Goal: Task Accomplishment & Management: Manage account settings

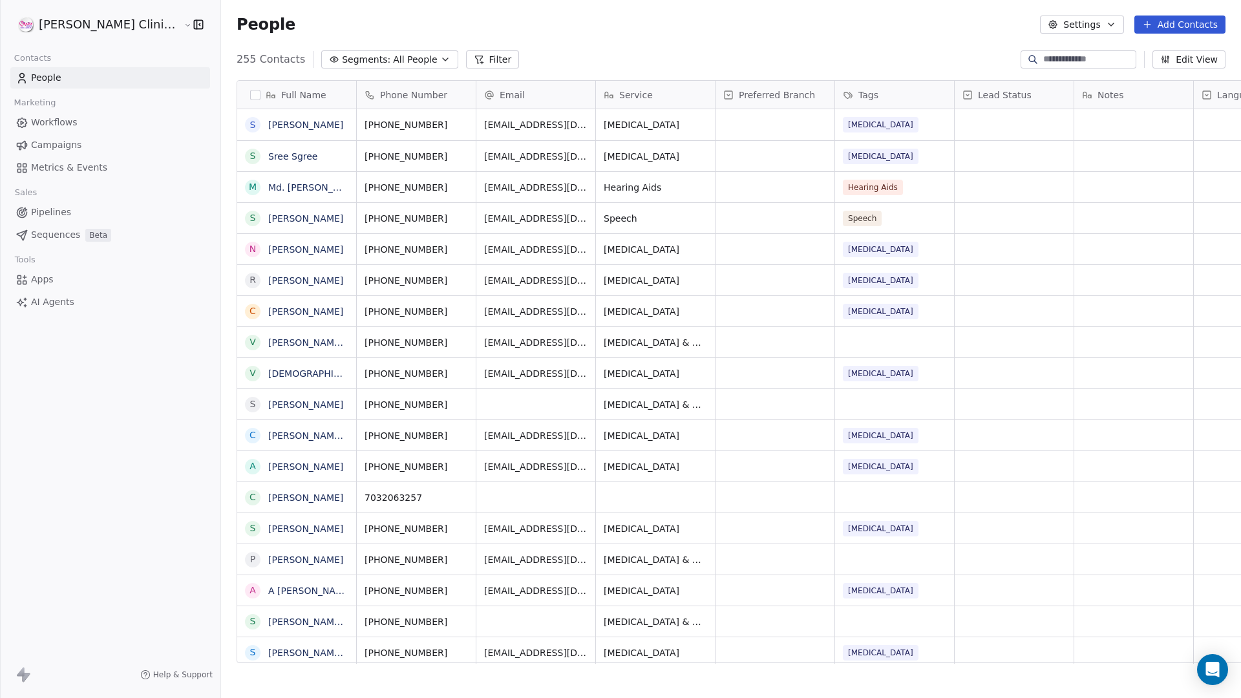
scroll to position [604, 1057]
click at [57, 80] on span "People" at bounding box center [46, 78] width 30 height 14
click at [82, 23] on html "RASYA Clinic Internal Contacts People Marketing Workflows Campaigns Metrics & E…" at bounding box center [620, 349] width 1241 height 698
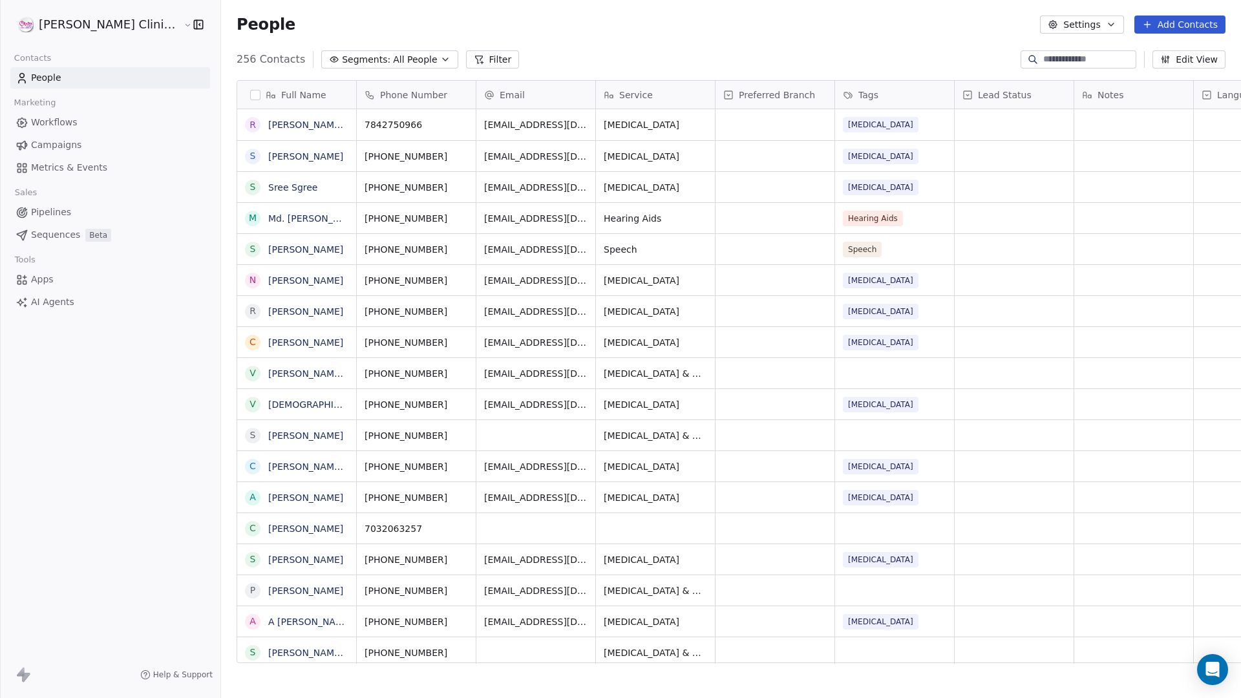
scroll to position [604, 1057]
click at [67, 80] on link "People" at bounding box center [110, 77] width 200 height 21
click at [237, 60] on span "256 Contacts" at bounding box center [271, 60] width 69 height 16
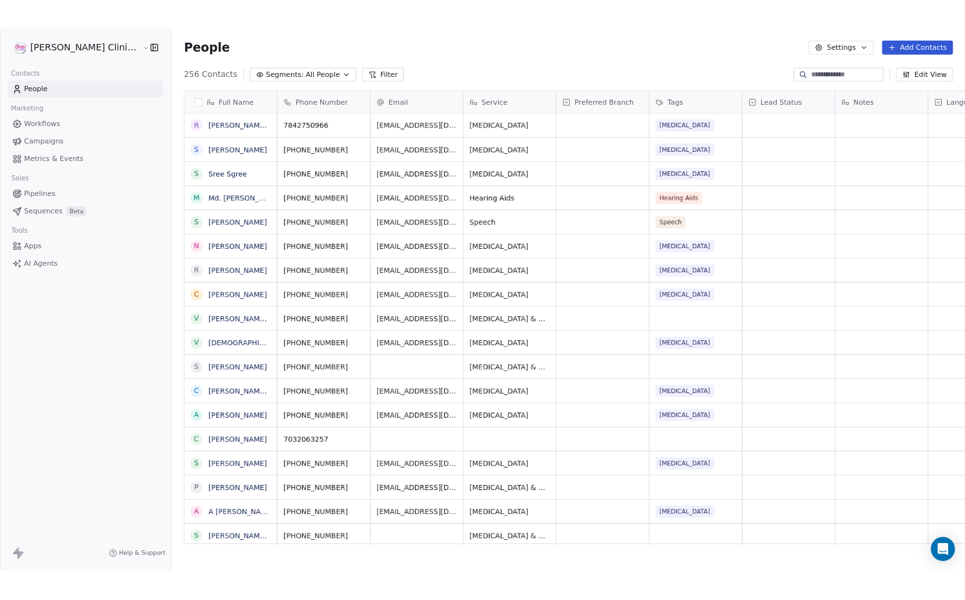
scroll to position [10, 10]
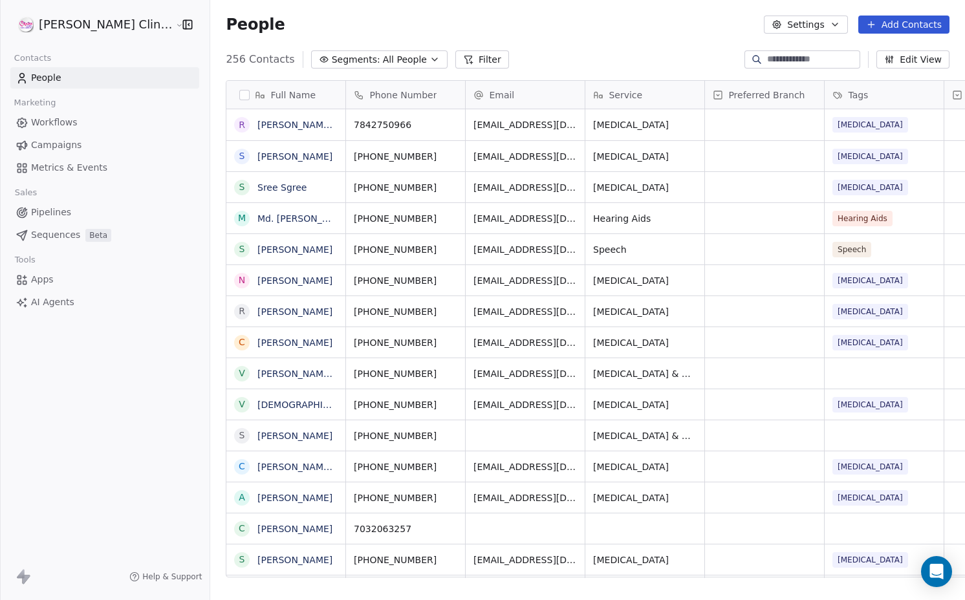
click at [181, 25] on icon "button" at bounding box center [187, 24] width 13 height 13
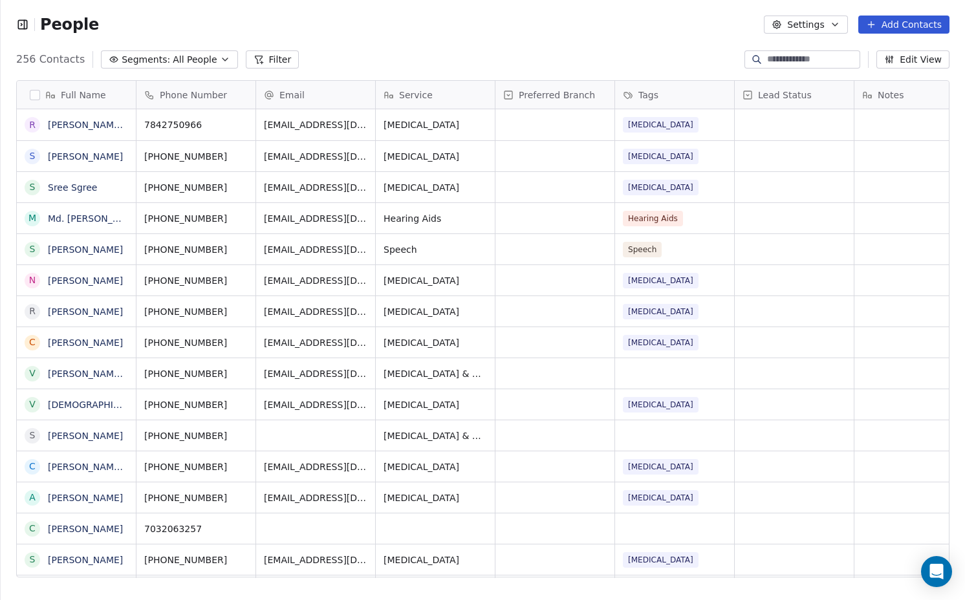
click at [23, 25] on icon "button" at bounding box center [22, 24] width 13 height 13
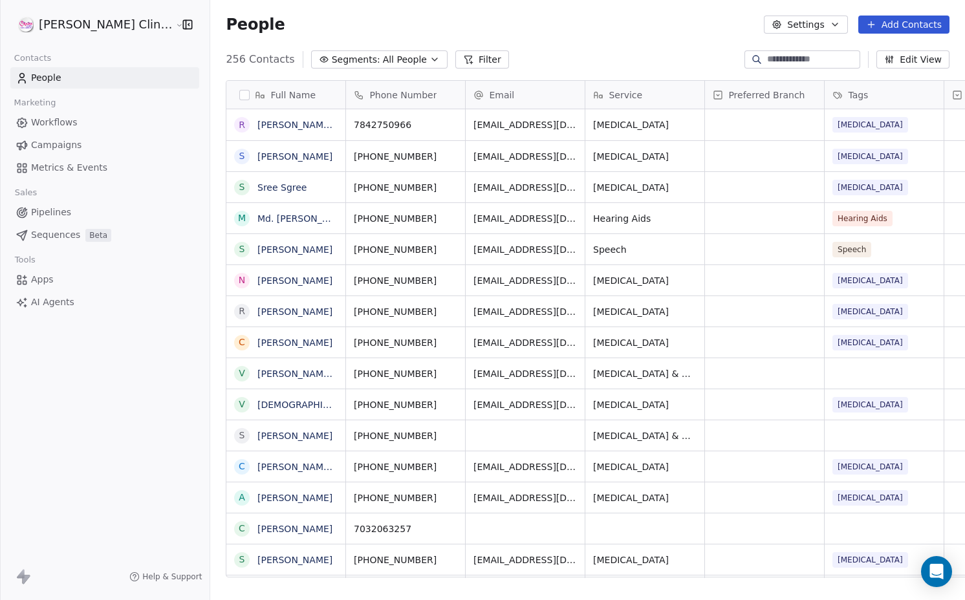
click at [59, 77] on span "People" at bounding box center [46, 78] width 30 height 14
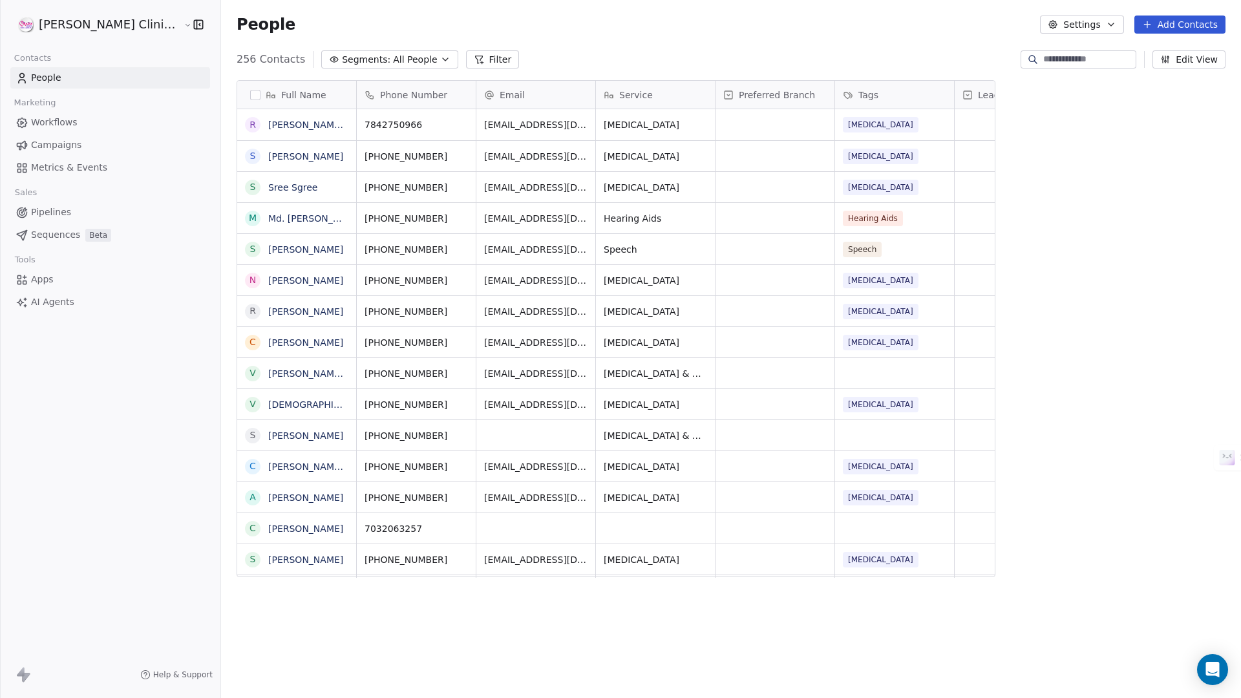
scroll to position [604, 1057]
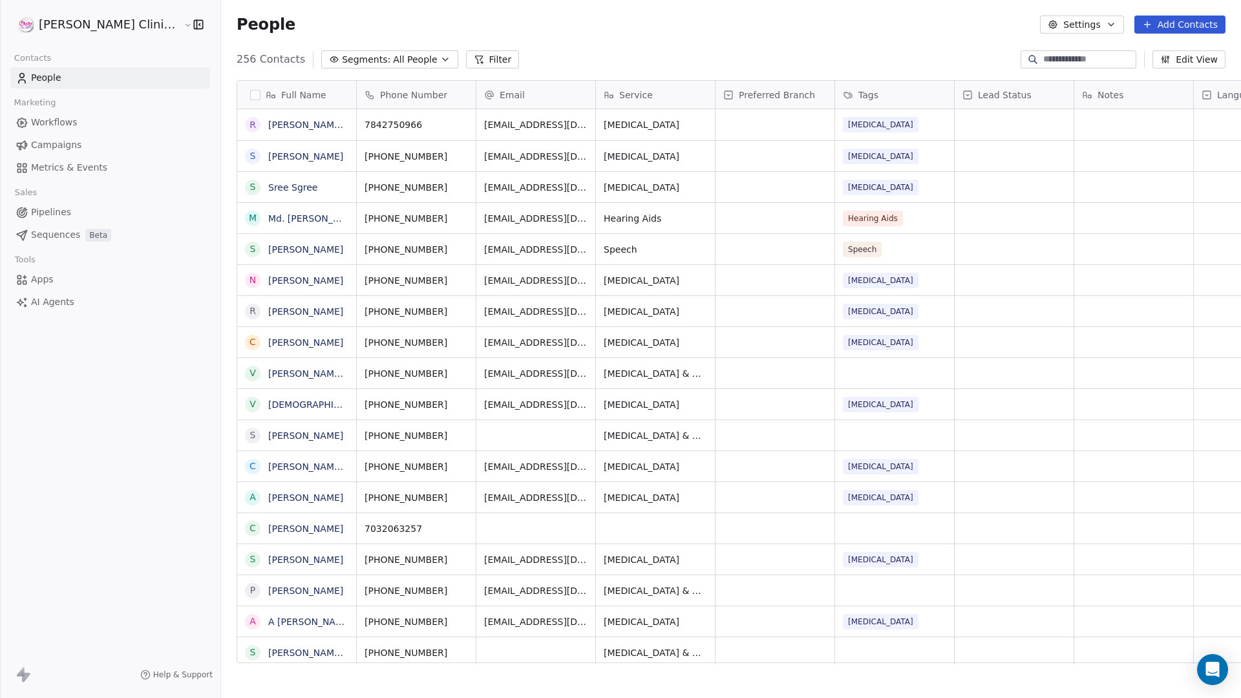
click at [606, 25] on div "People Settings Add Contacts" at bounding box center [731, 25] width 989 height 18
click at [78, 31] on html "[PERSON_NAME] Clinic Internal Contacts People Marketing Workflows Campaigns Met…" at bounding box center [620, 349] width 1241 height 698
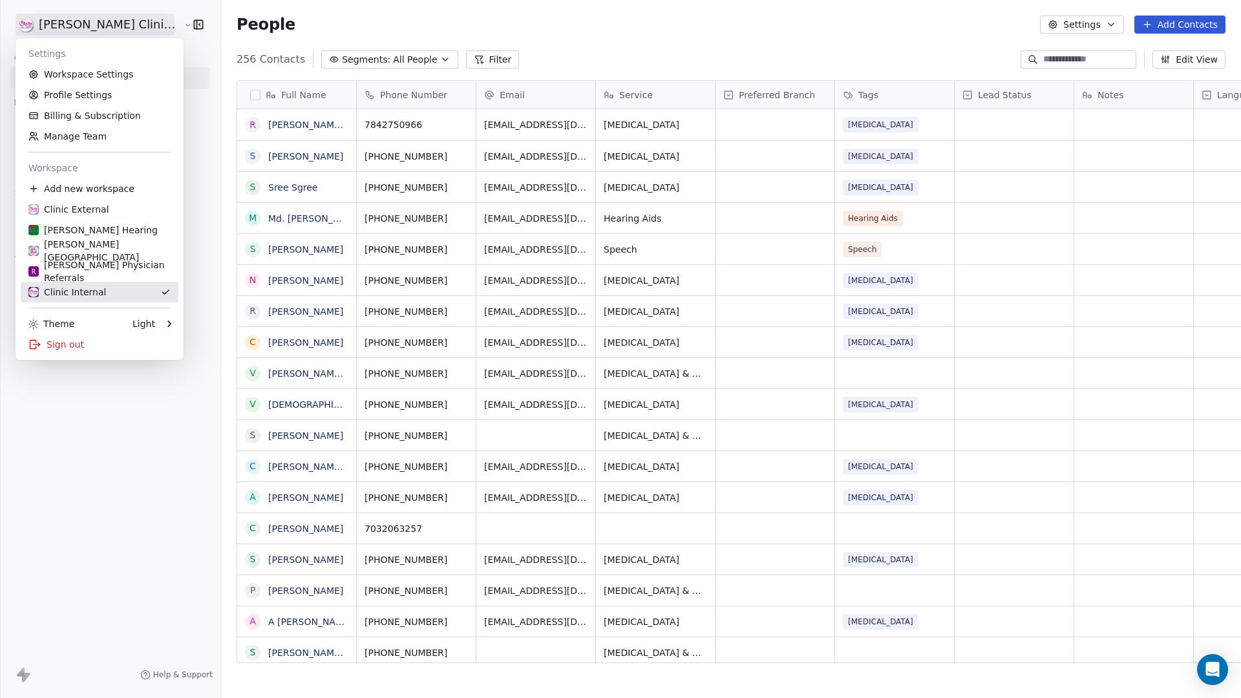
click at [104, 297] on div "Clinic Internal" at bounding box center [99, 292] width 142 height 13
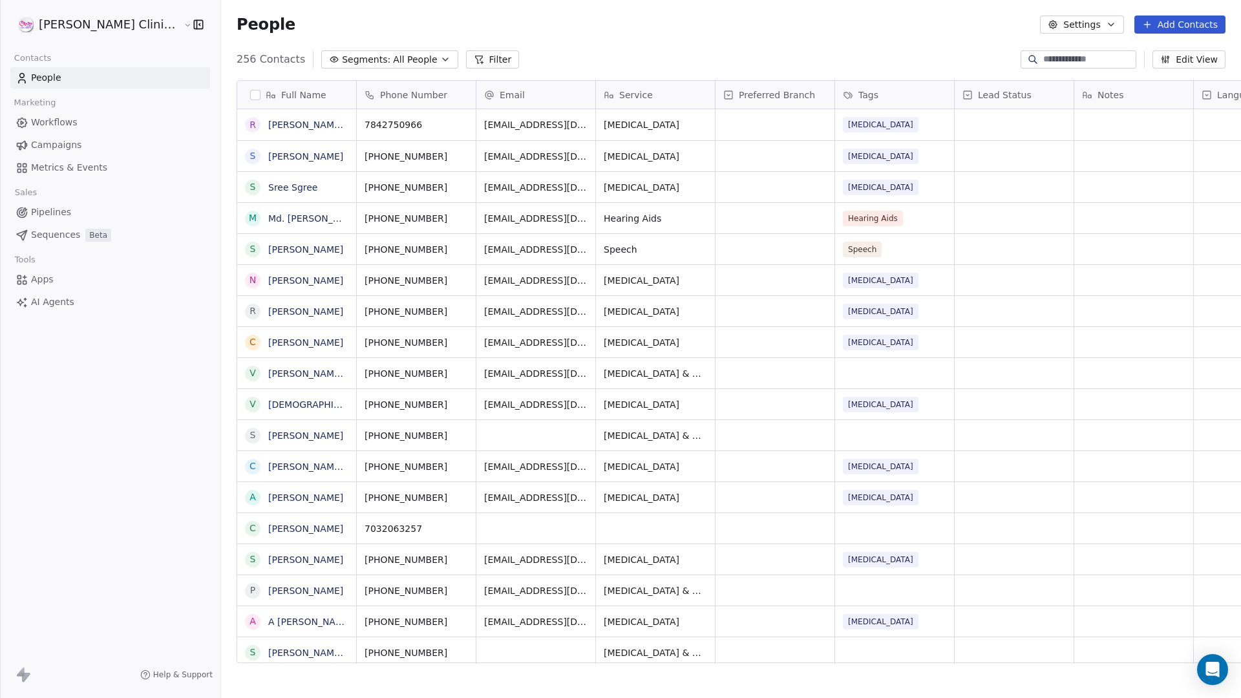
click at [549, 34] on div "People Settings Add Contacts" at bounding box center [731, 24] width 1020 height 49
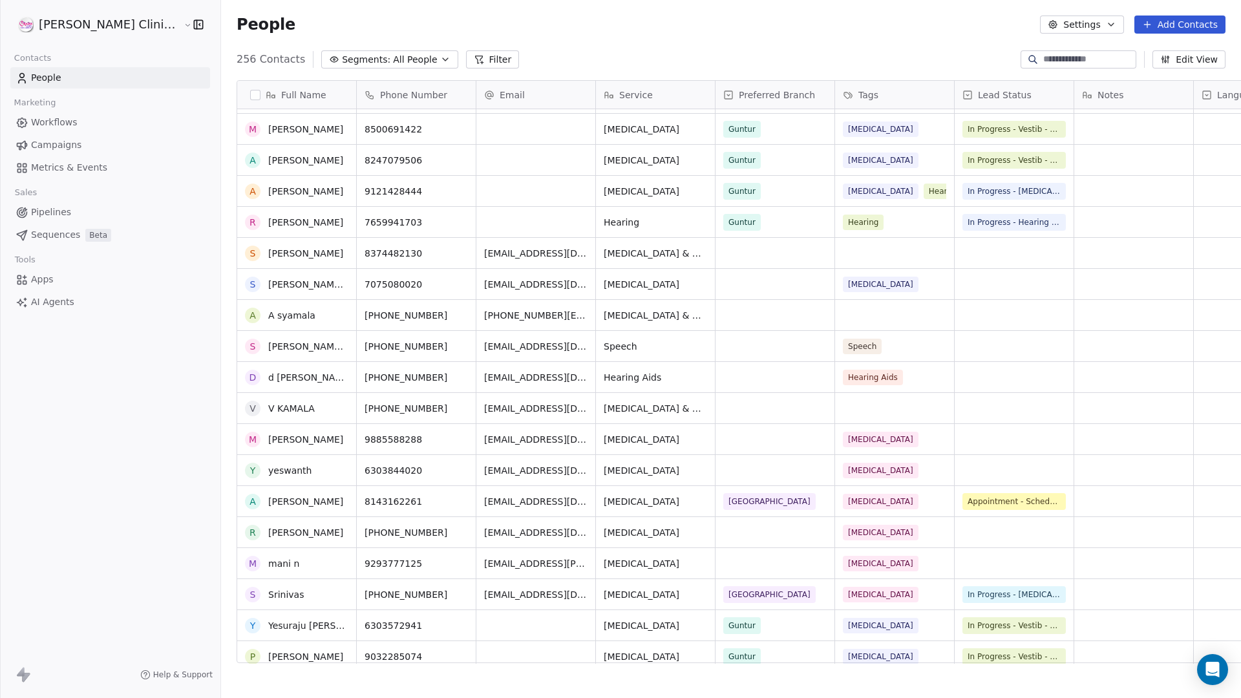
scroll to position [0, 0]
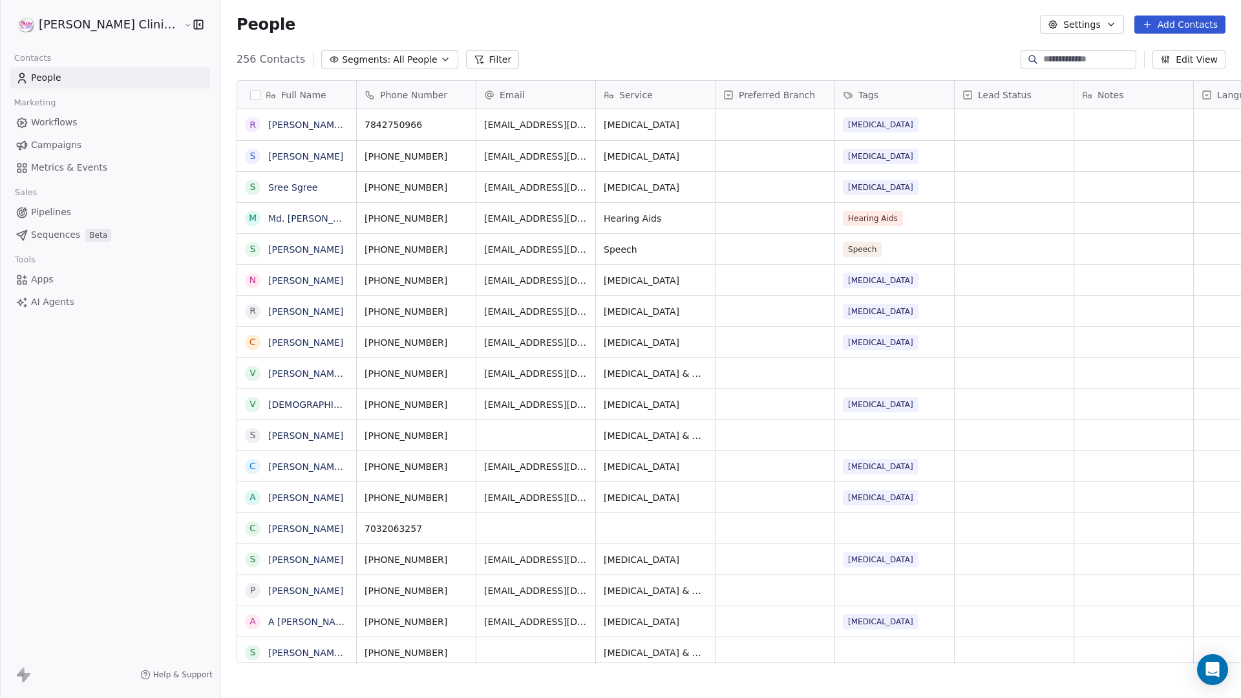
click at [529, 40] on div "People Settings Add Contacts" at bounding box center [731, 24] width 1020 height 49
click at [529, 41] on div "People Settings Add Contacts" at bounding box center [731, 24] width 1020 height 49
click at [524, 42] on div "People Settings Add Contacts" at bounding box center [731, 24] width 1020 height 49
click at [98, 21] on html "[PERSON_NAME] Clinic Internal Contacts People Marketing Workflows Campaigns Met…" at bounding box center [620, 349] width 1241 height 698
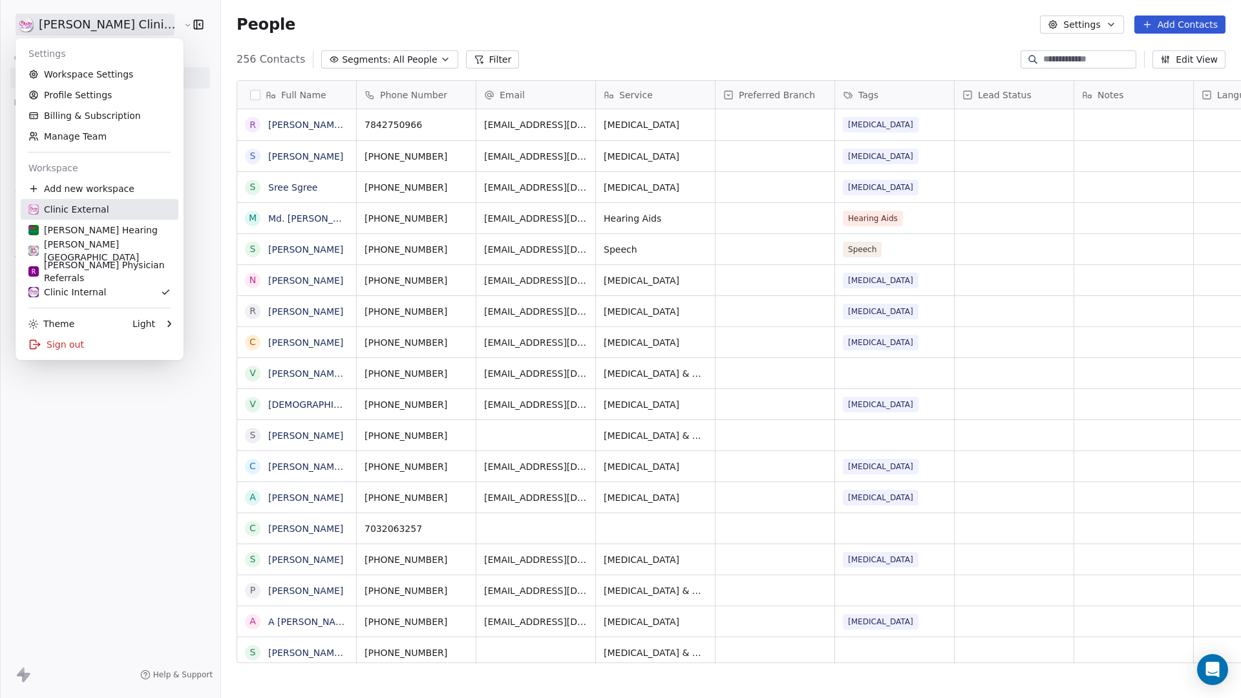
click at [94, 205] on div "Clinic External" at bounding box center [68, 209] width 81 height 13
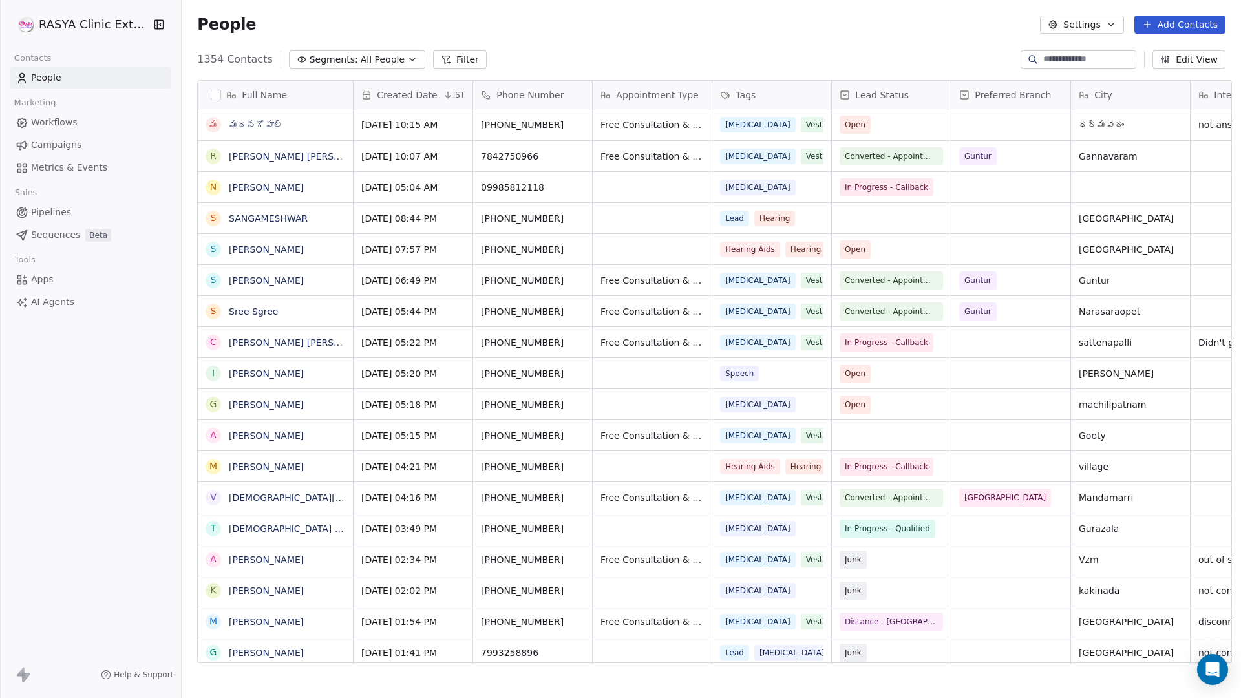
click at [102, 25] on html "[PERSON_NAME] Clinic External Contacts People Marketing Workflows Campaigns Met…" at bounding box center [620, 349] width 1241 height 698
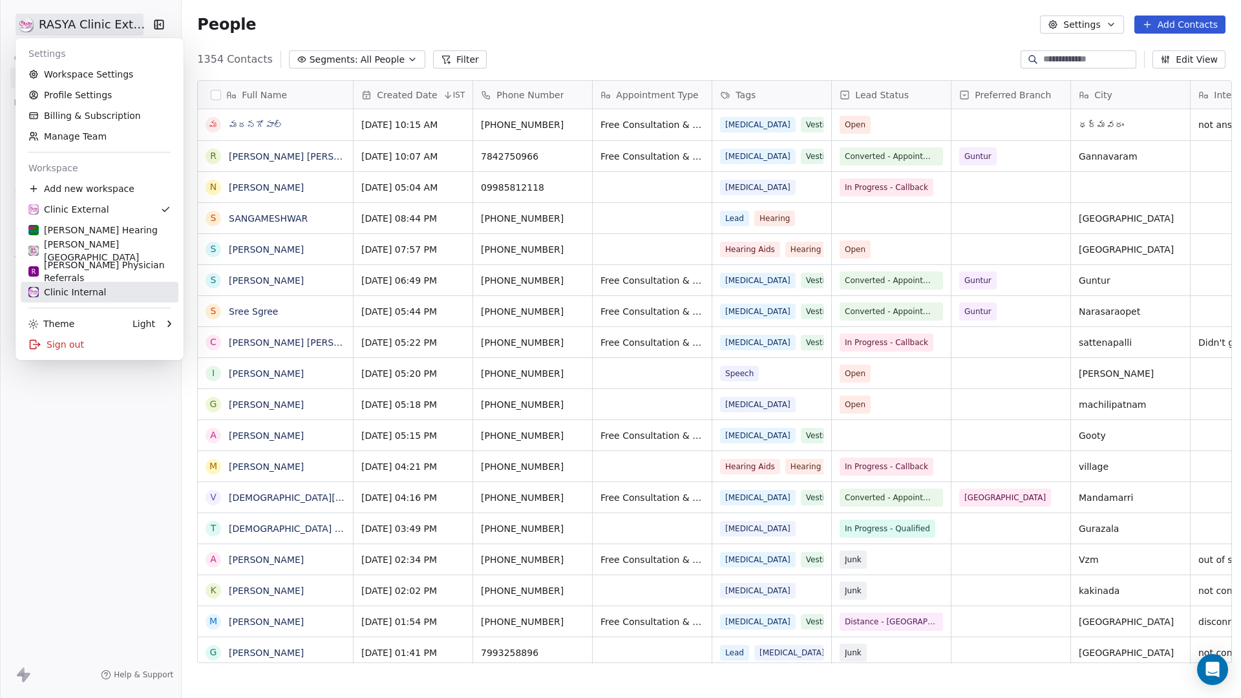
click at [106, 297] on div "Clinic Internal" at bounding box center [99, 292] width 142 height 13
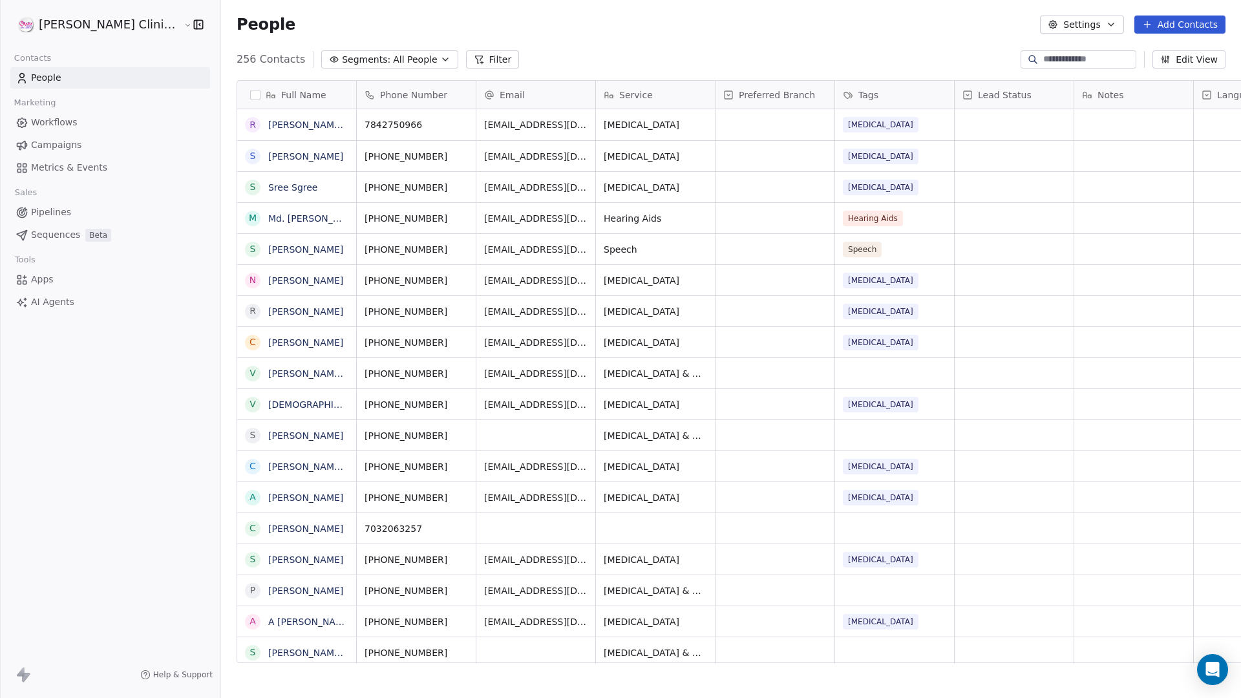
click at [121, 25] on html "[PERSON_NAME] Clinic Internal Contacts People Marketing Workflows Campaigns Met…" at bounding box center [620, 349] width 1241 height 698
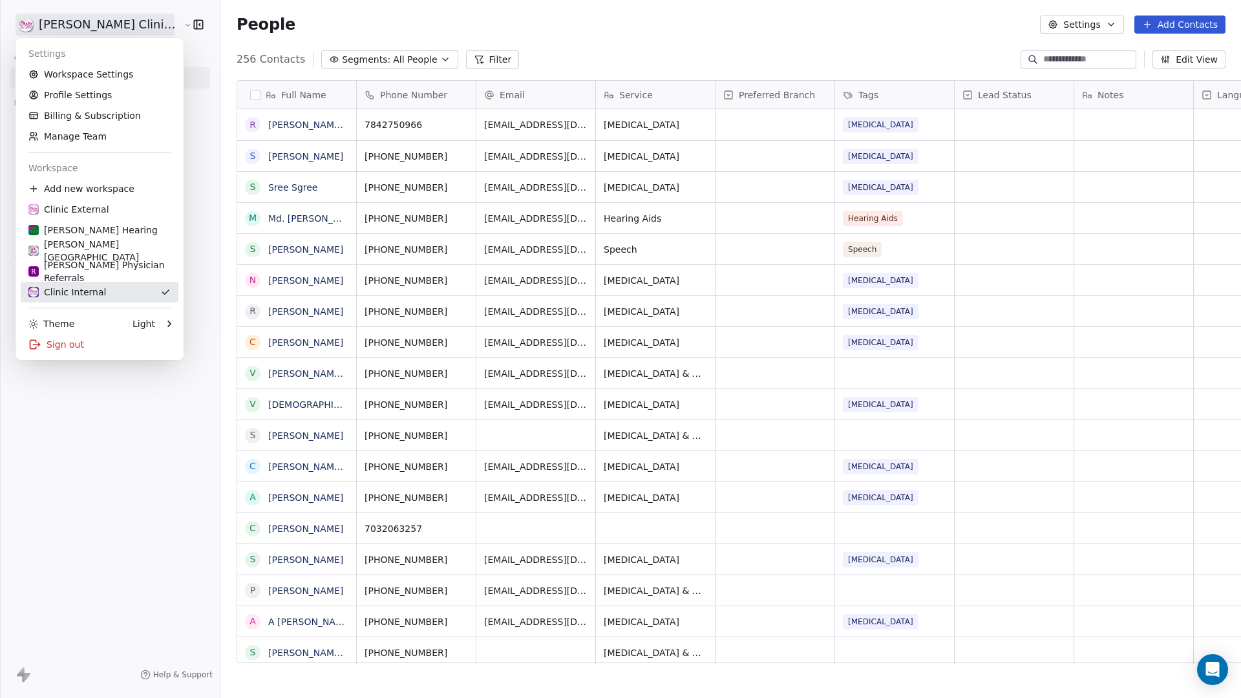
click at [95, 296] on div "Clinic Internal" at bounding box center [67, 292] width 78 height 13
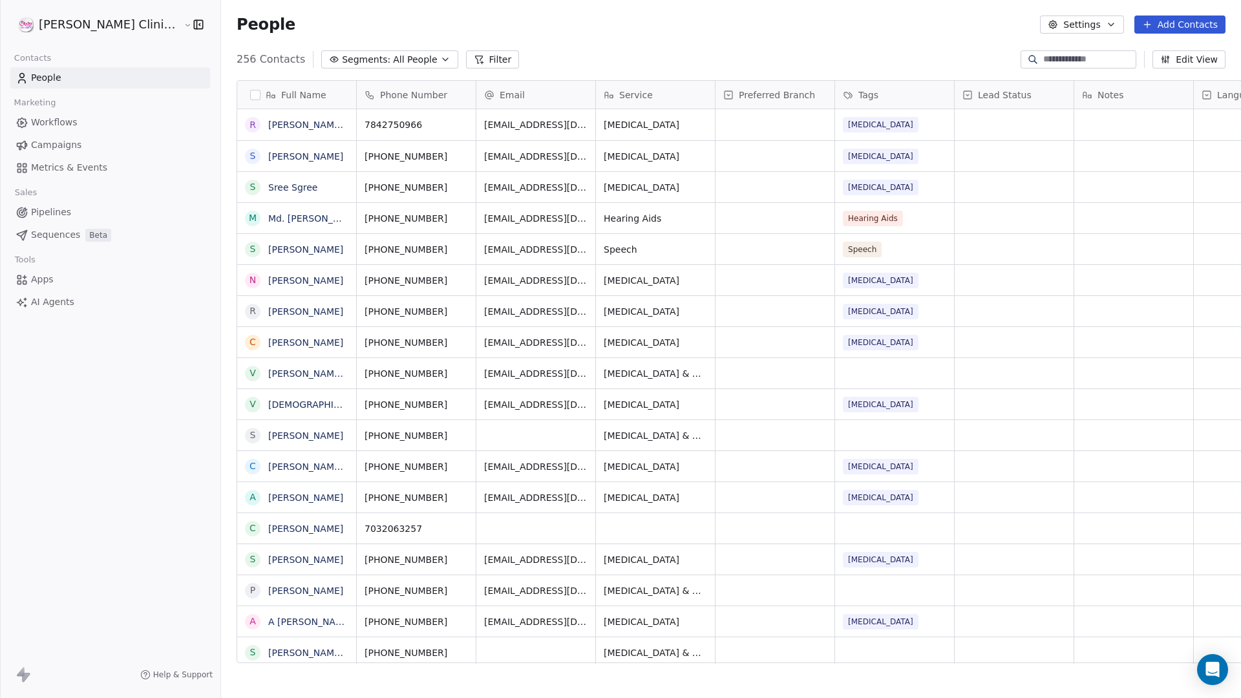
click at [120, 423] on div "[PERSON_NAME] Clinic Internal Contacts People Marketing Workflows Campaigns Met…" at bounding box center [110, 349] width 220 height 698
click at [67, 17] on html "[PERSON_NAME] Clinic Internal Contacts People Marketing Workflows Campaigns Met…" at bounding box center [620, 349] width 1241 height 698
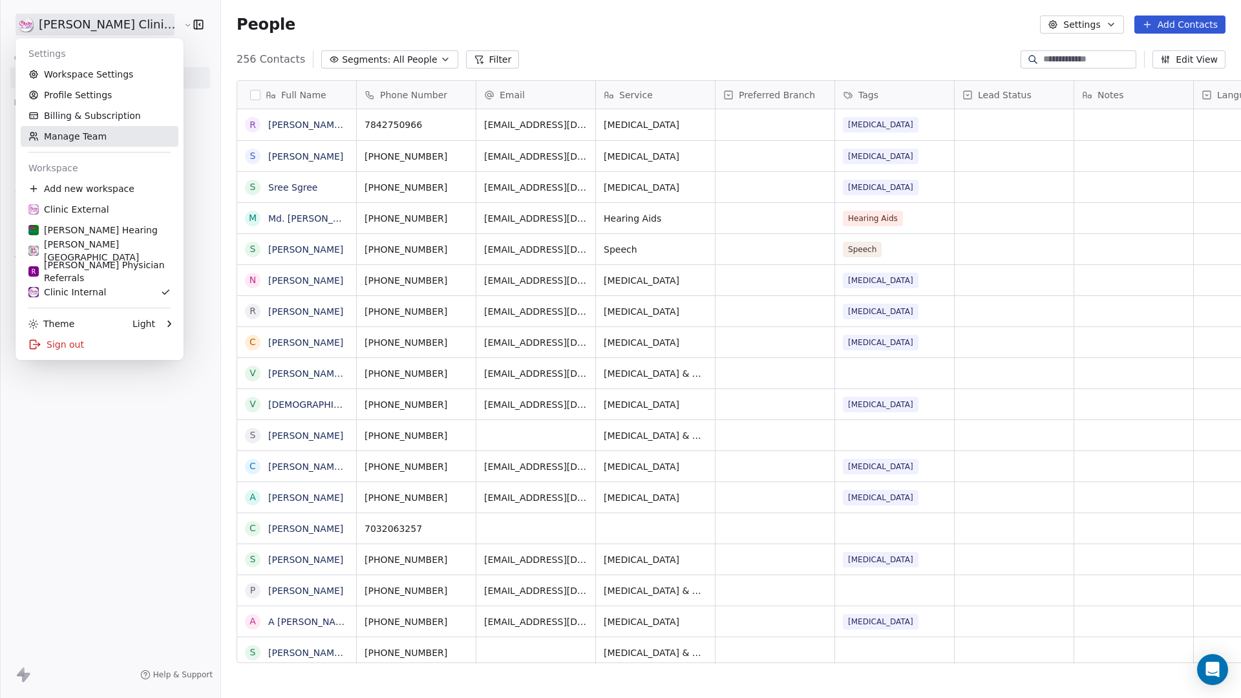
click at [76, 136] on link "Manage Team" at bounding box center [100, 136] width 158 height 21
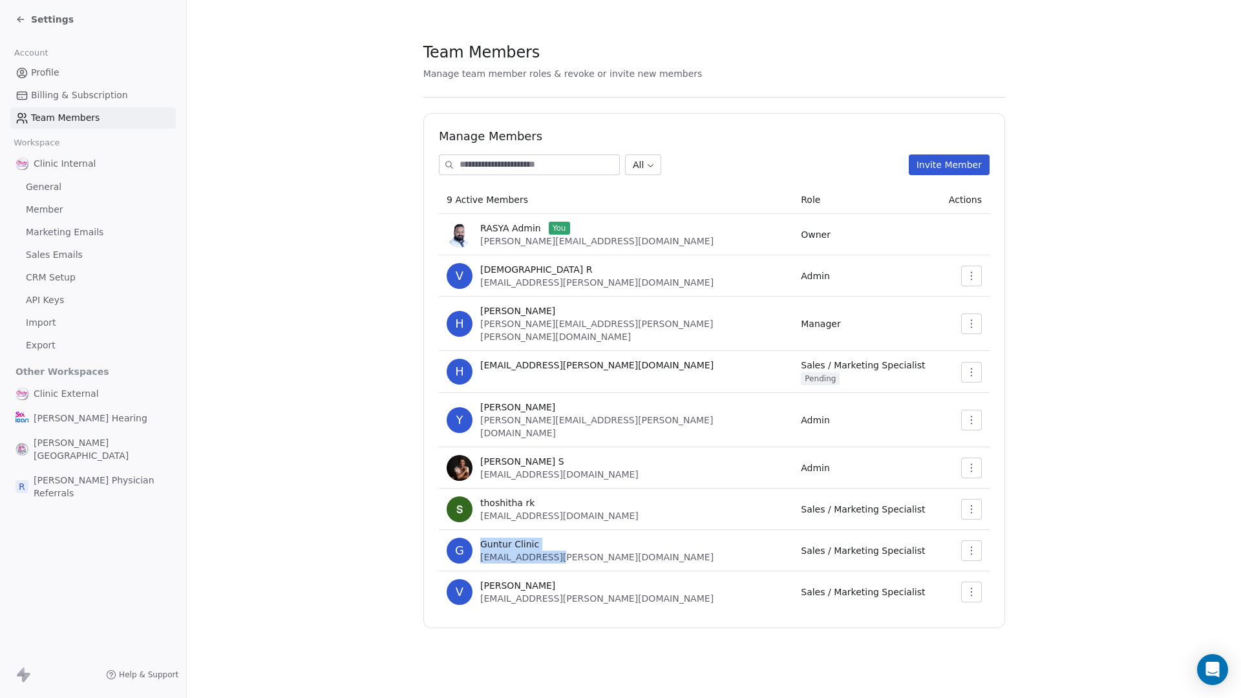
drag, startPoint x: 476, startPoint y: 520, endPoint x: 558, endPoint y: 537, distance: 83.8
click at [558, 538] on div "G Guntur Clinic [EMAIL_ADDRESS][PERSON_NAME][DOMAIN_NAME]" at bounding box center [616, 551] width 339 height 26
click at [480, 552] on span "[EMAIL_ADDRESS][PERSON_NAME][DOMAIN_NAME]" at bounding box center [596, 557] width 233 height 10
click at [499, 552] on span "[EMAIL_ADDRESS][PERSON_NAME][DOMAIN_NAME]" at bounding box center [596, 557] width 233 height 10
click at [51, 396] on span "Clinic External" at bounding box center [66, 393] width 65 height 13
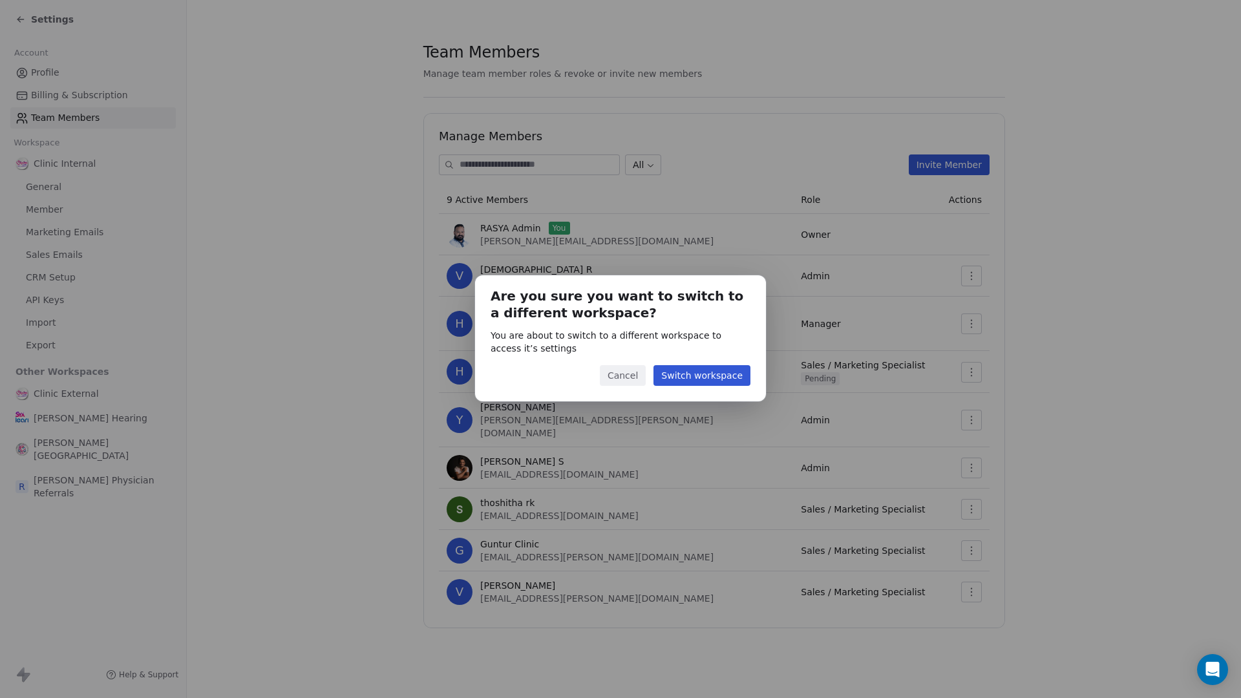
click at [683, 379] on button "Switch workspace" at bounding box center [702, 375] width 97 height 21
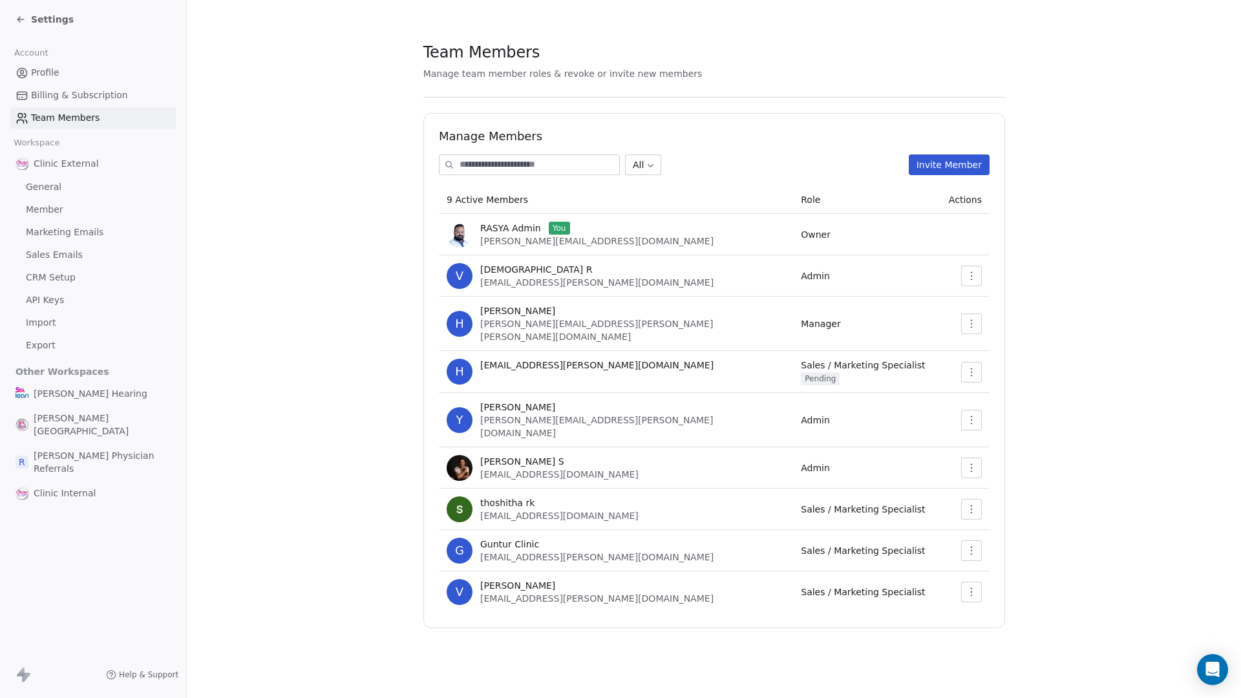
click at [48, 209] on span "Member" at bounding box center [44, 210] width 37 height 14
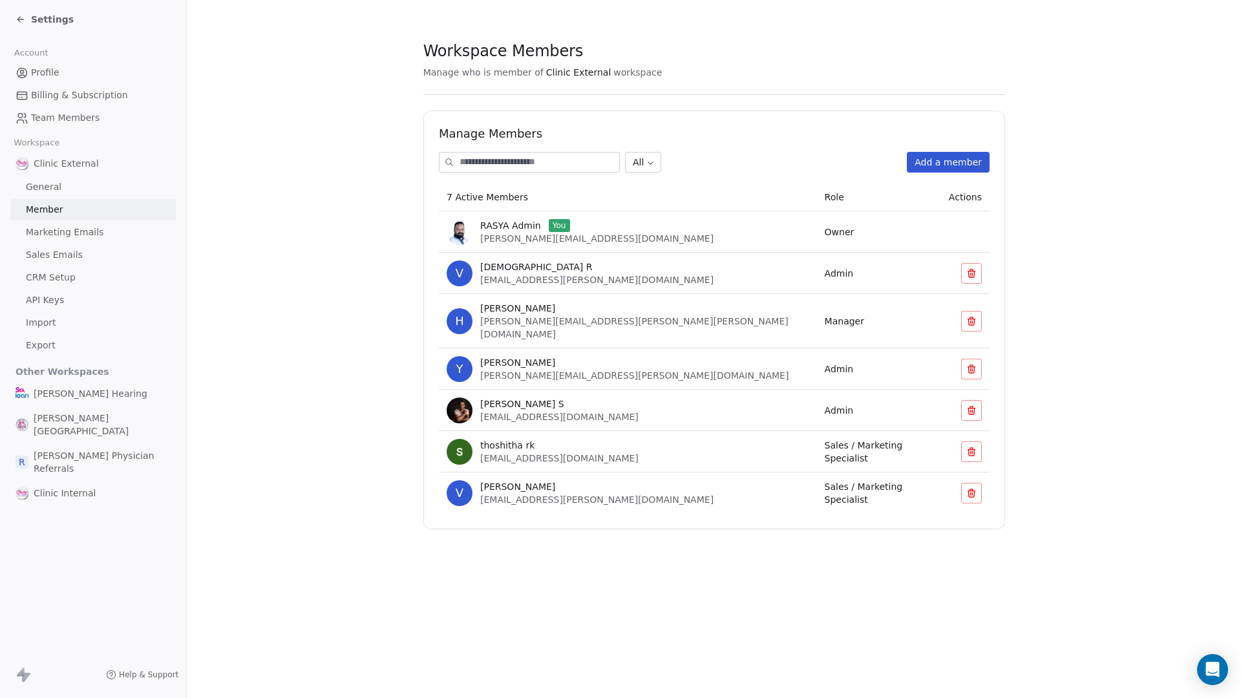
click at [964, 316] on icon at bounding box center [972, 321] width 10 height 10
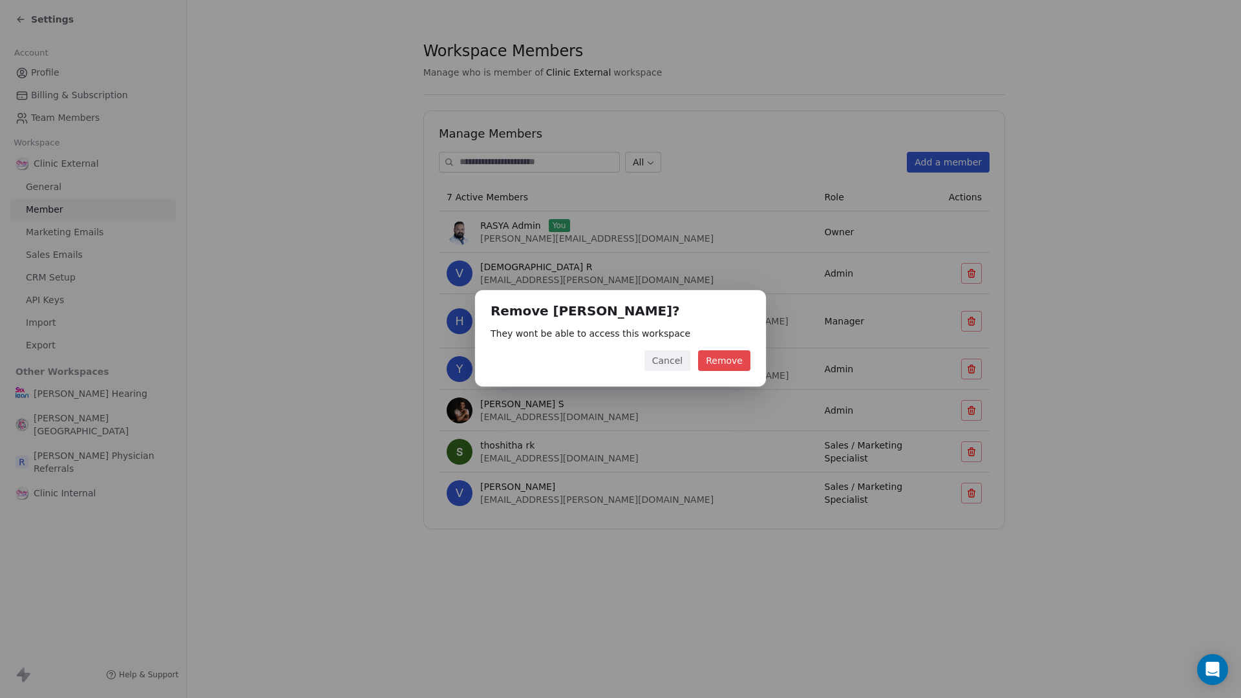
click at [728, 356] on button "Remove" at bounding box center [724, 360] width 52 height 21
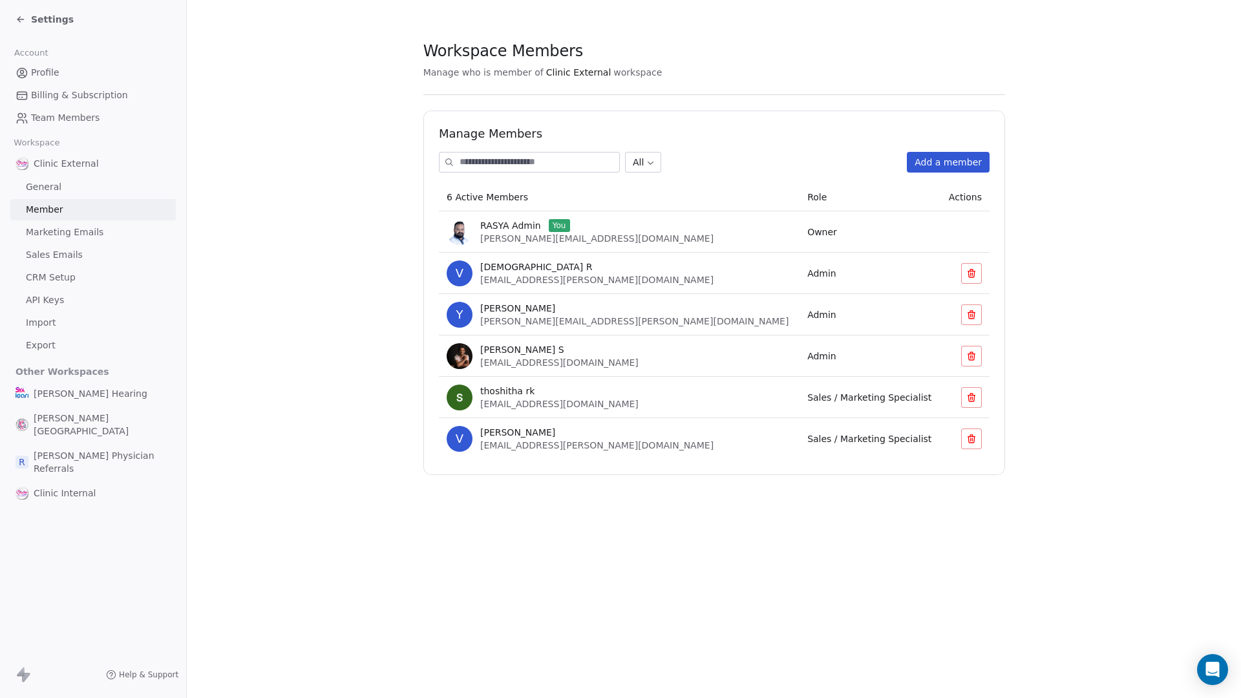
click at [564, 165] on input at bounding box center [540, 162] width 160 height 19
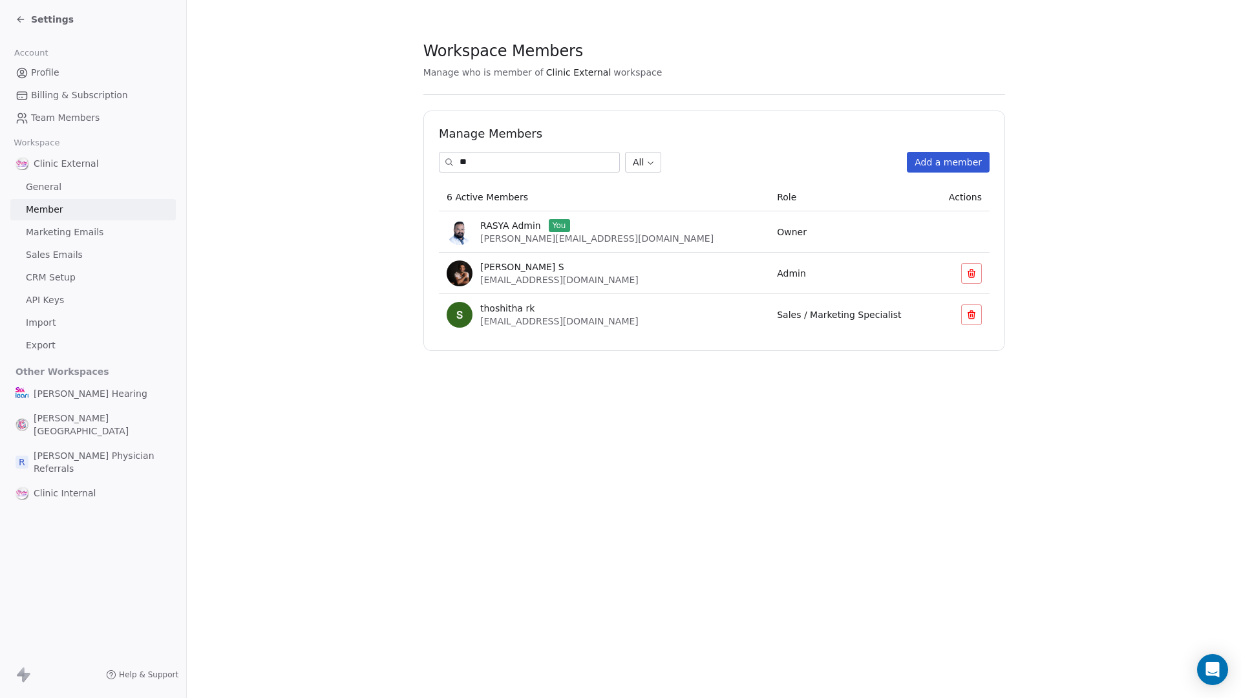
type input "*"
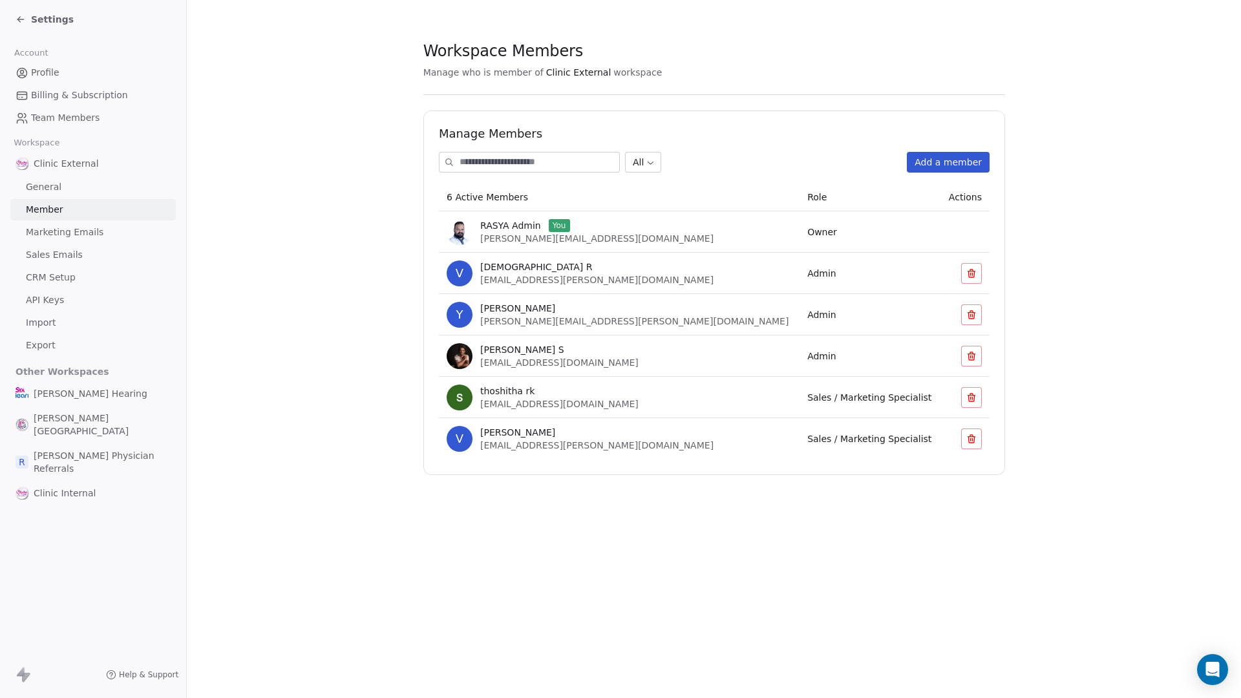
click at [943, 158] on button "Add a member" at bounding box center [948, 162] width 83 height 21
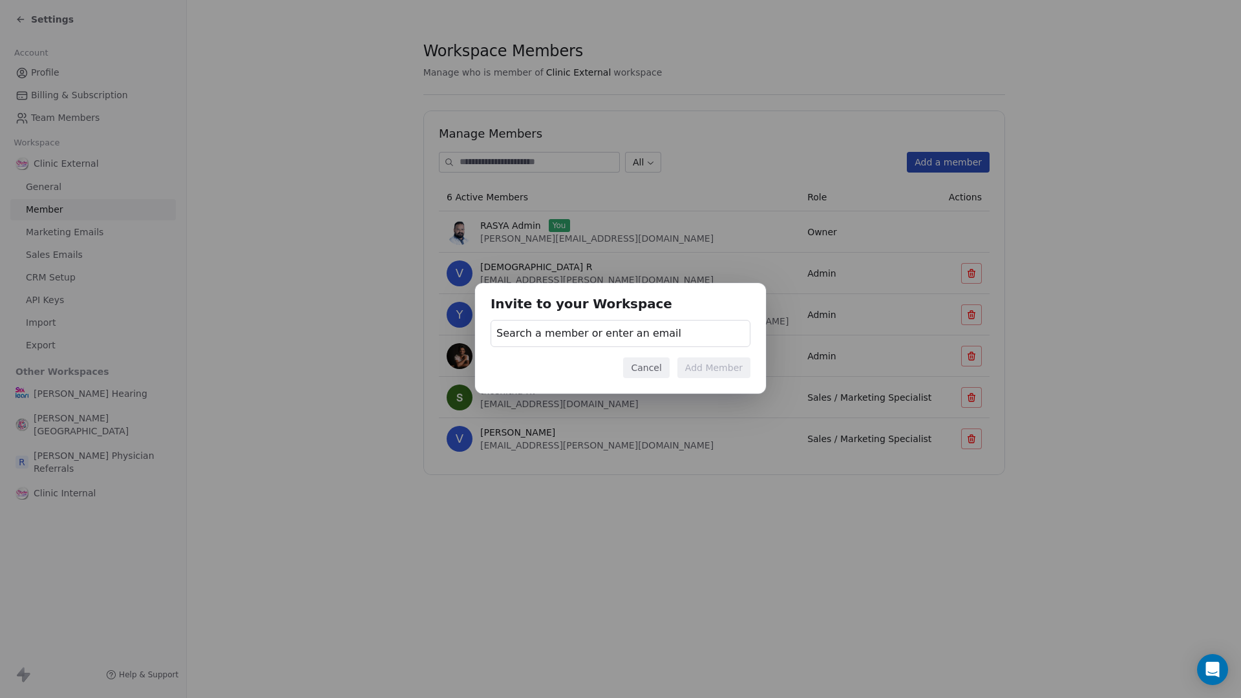
click at [550, 343] on div "Search a member or enter an email" at bounding box center [621, 333] width 260 height 27
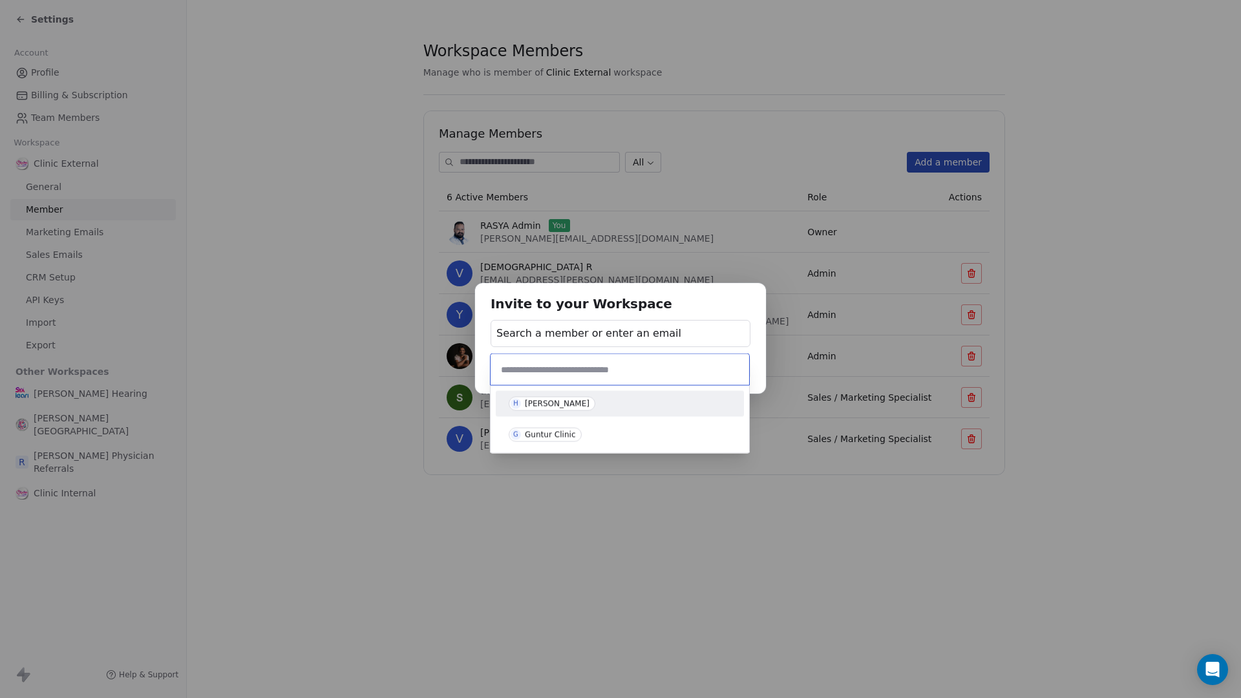
click at [576, 405] on div "[PERSON_NAME]" at bounding box center [557, 404] width 65 height 9
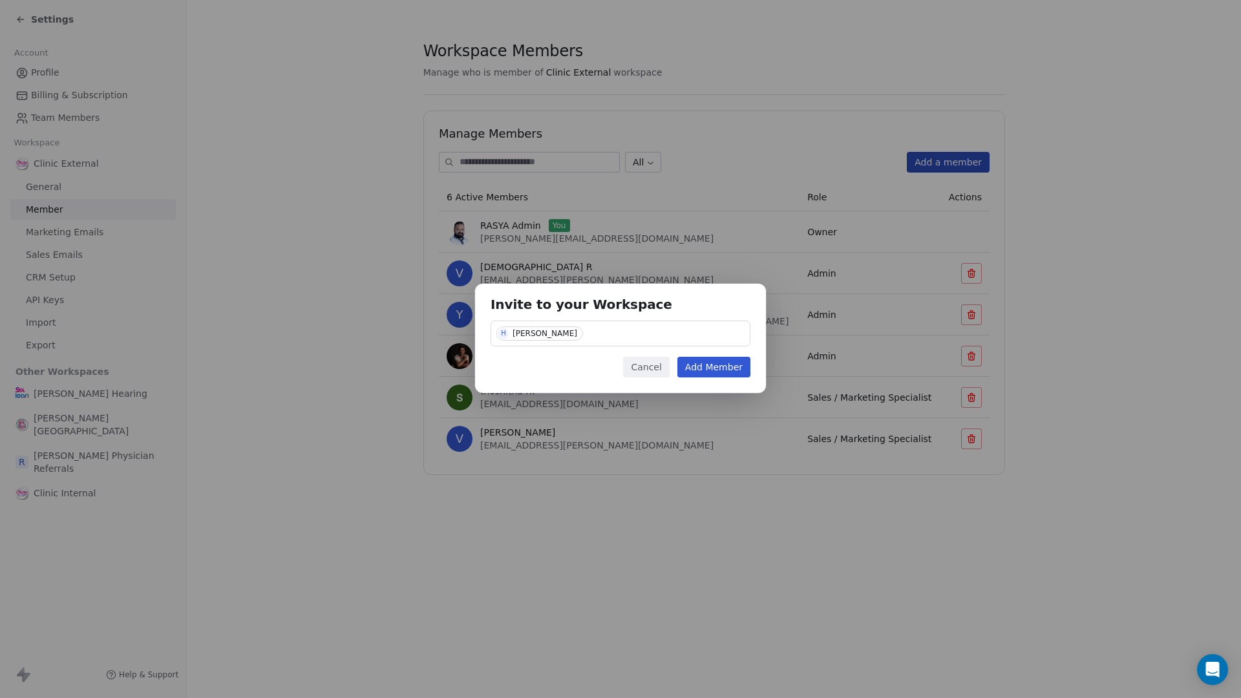
click at [719, 367] on button "Add Member" at bounding box center [714, 367] width 73 height 21
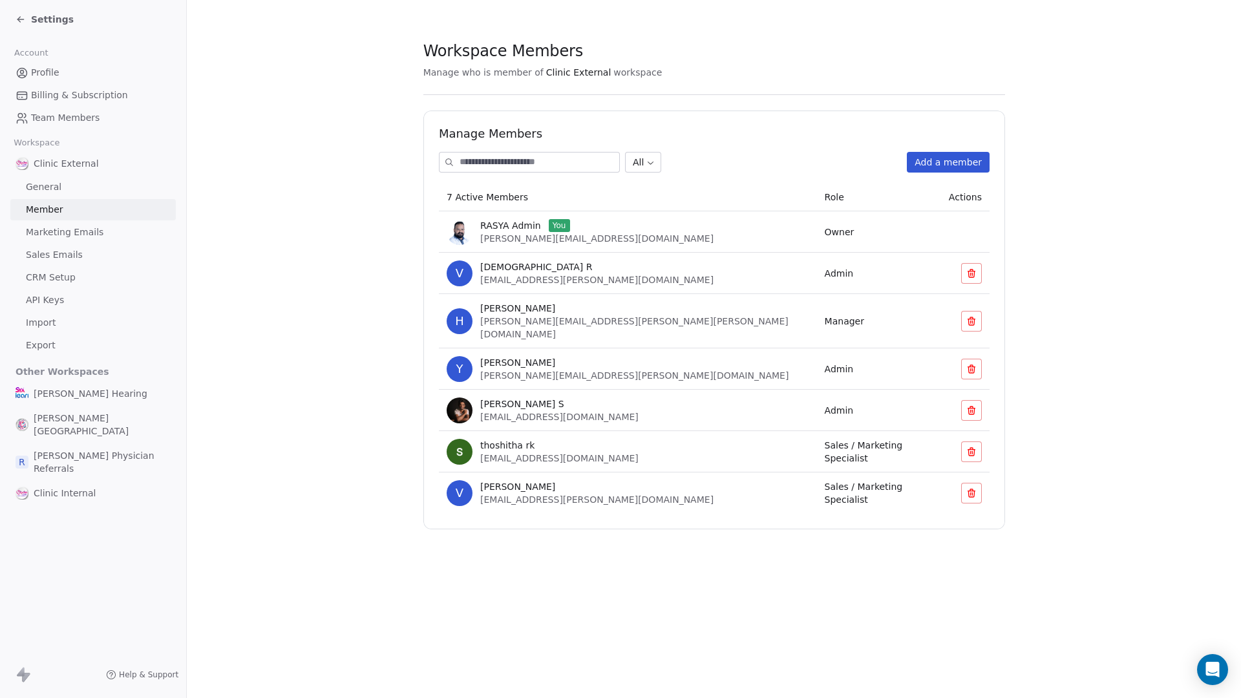
click at [511, 495] on span "[EMAIL_ADDRESS][PERSON_NAME][DOMAIN_NAME]" at bounding box center [596, 500] width 233 height 10
click at [509, 453] on span "[EMAIL_ADDRESS][DOMAIN_NAME]" at bounding box center [559, 458] width 158 height 10
click at [515, 412] on span "[EMAIL_ADDRESS][DOMAIN_NAME]" at bounding box center [559, 417] width 158 height 10
click at [524, 301] on td "H [PERSON_NAME] [PERSON_NAME][EMAIL_ADDRESS][PERSON_NAME][PERSON_NAME][DOMAIN_N…" at bounding box center [628, 321] width 378 height 54
click at [76, 416] on span "[PERSON_NAME][GEOGRAPHIC_DATA]" at bounding box center [102, 425] width 137 height 26
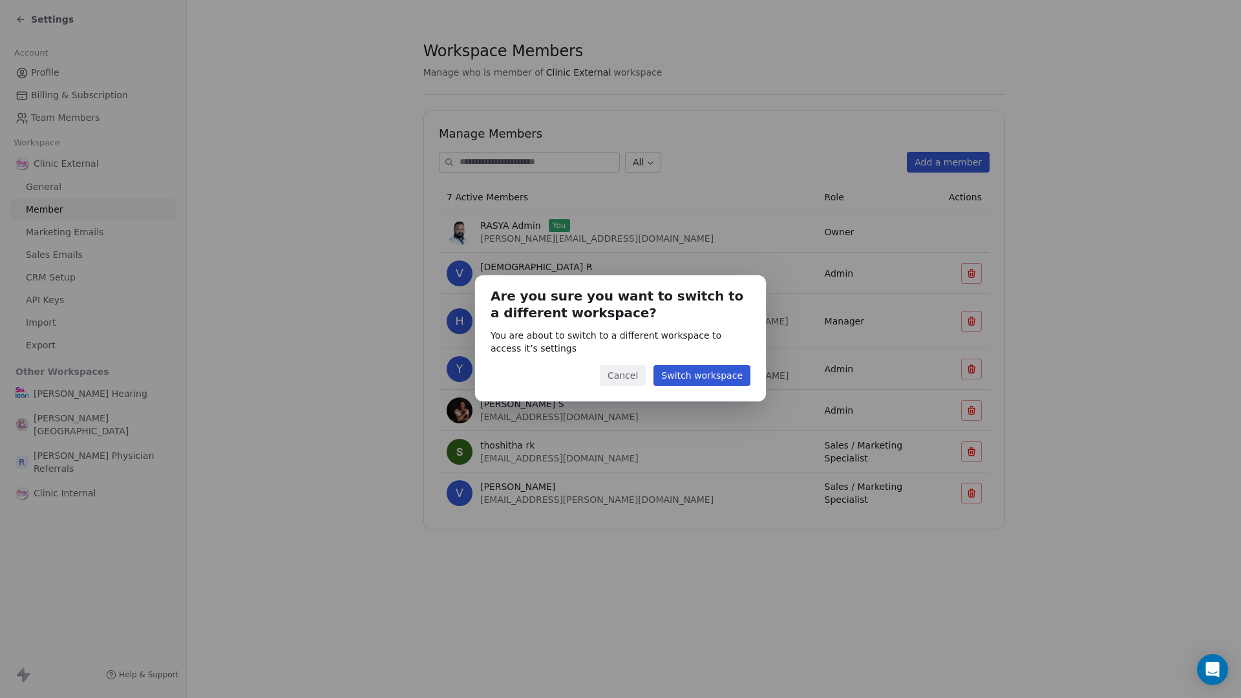
click at [636, 375] on button "Cancel" at bounding box center [623, 375] width 46 height 21
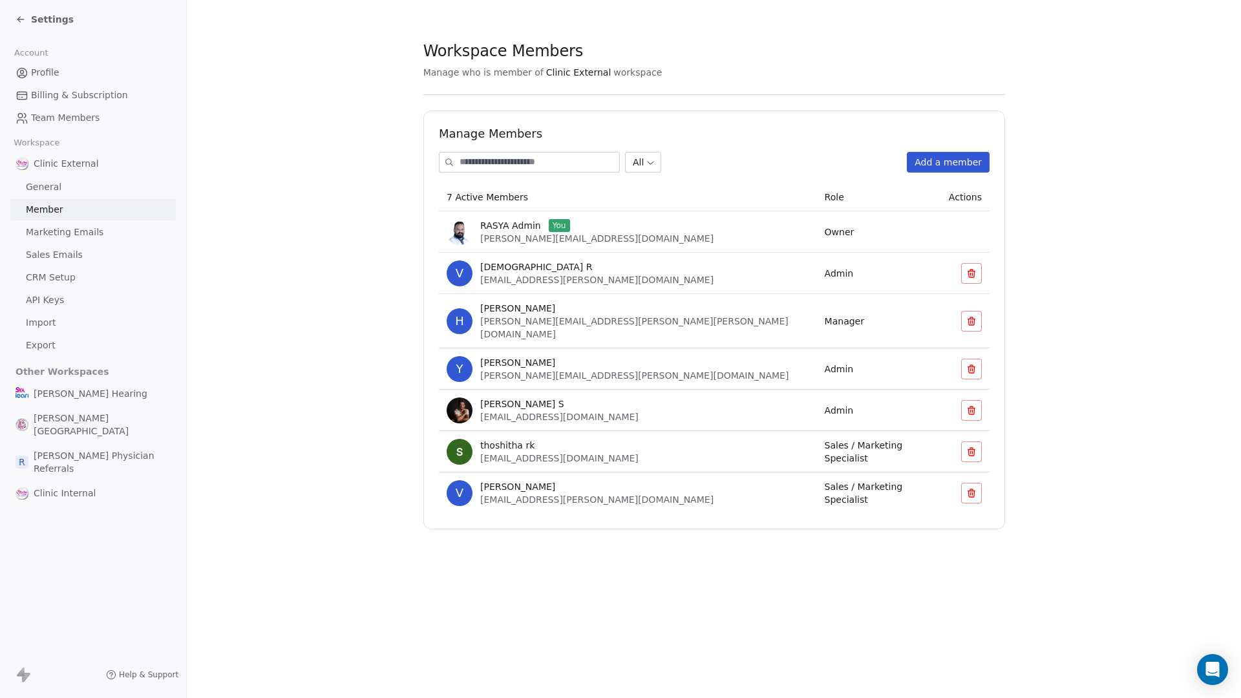
click at [63, 487] on span "Clinic Internal" at bounding box center [65, 493] width 62 height 13
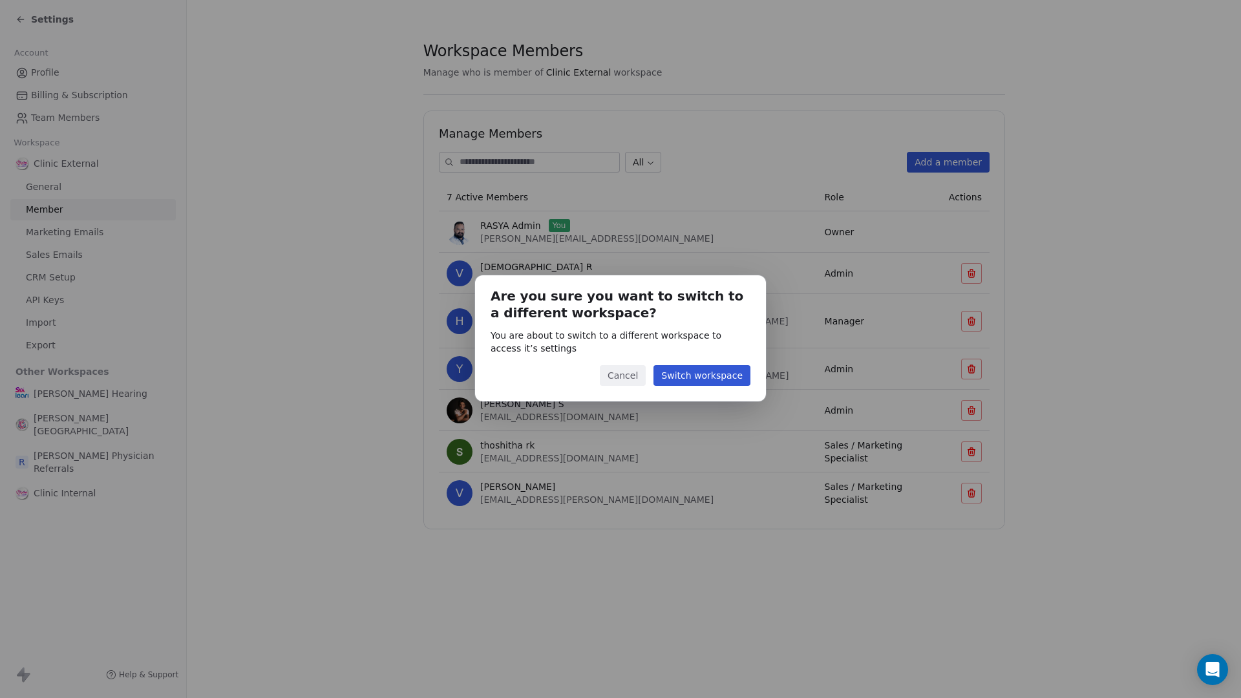
click at [729, 374] on button "Switch workspace" at bounding box center [702, 375] width 97 height 21
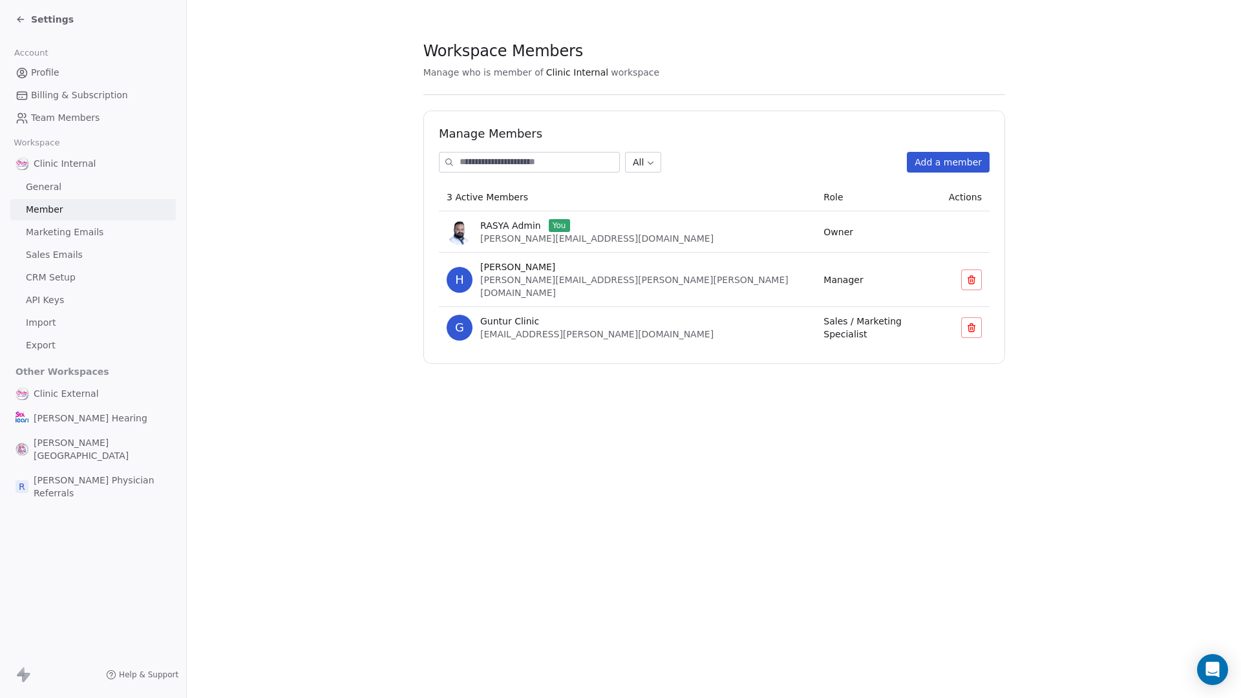
click at [525, 329] on span "[EMAIL_ADDRESS][PERSON_NAME][DOMAIN_NAME]" at bounding box center [596, 334] width 233 height 10
drag, startPoint x: 474, startPoint y: 323, endPoint x: 572, endPoint y: 327, distance: 98.3
click at [572, 327] on div "G Guntur Clinic [EMAIL_ADDRESS][PERSON_NAME][DOMAIN_NAME]" at bounding box center [627, 328] width 361 height 26
click at [613, 326] on div "G Guntur Clinic [EMAIL_ADDRESS][PERSON_NAME][DOMAIN_NAME]" at bounding box center [627, 328] width 361 height 26
click at [525, 329] on span "[EMAIL_ADDRESS][PERSON_NAME][DOMAIN_NAME]" at bounding box center [596, 334] width 233 height 10
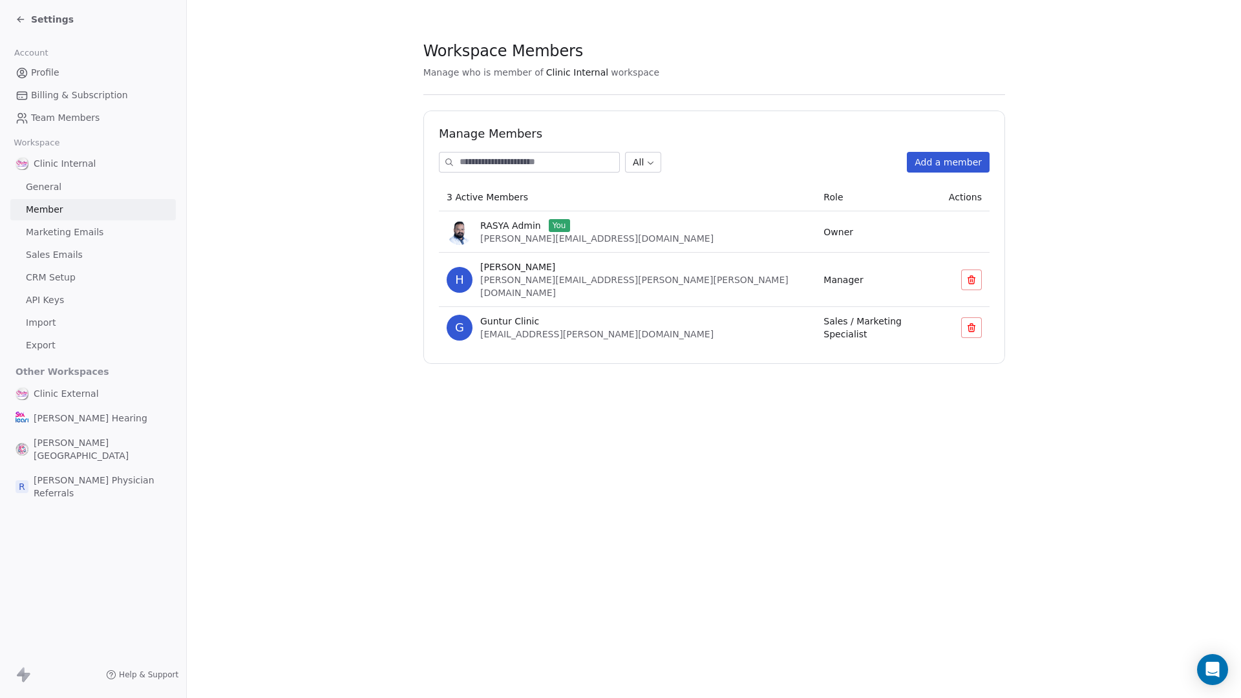
click at [486, 315] on span "Guntur Clinic" at bounding box center [509, 321] width 59 height 13
click at [17, 20] on icon at bounding box center [18, 20] width 3 height 3
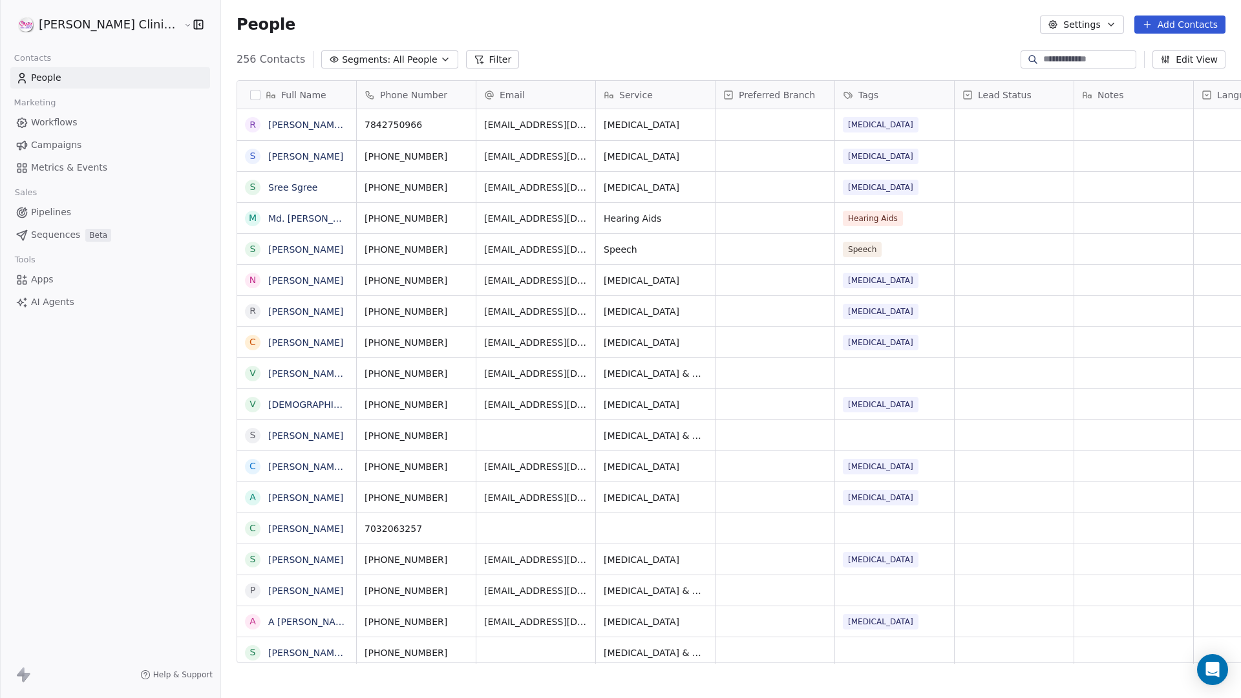
scroll to position [604, 1057]
click at [99, 27] on html "[PERSON_NAME] Clinic Internal Contacts People Marketing Workflows Campaigns Met…" at bounding box center [620, 349] width 1241 height 698
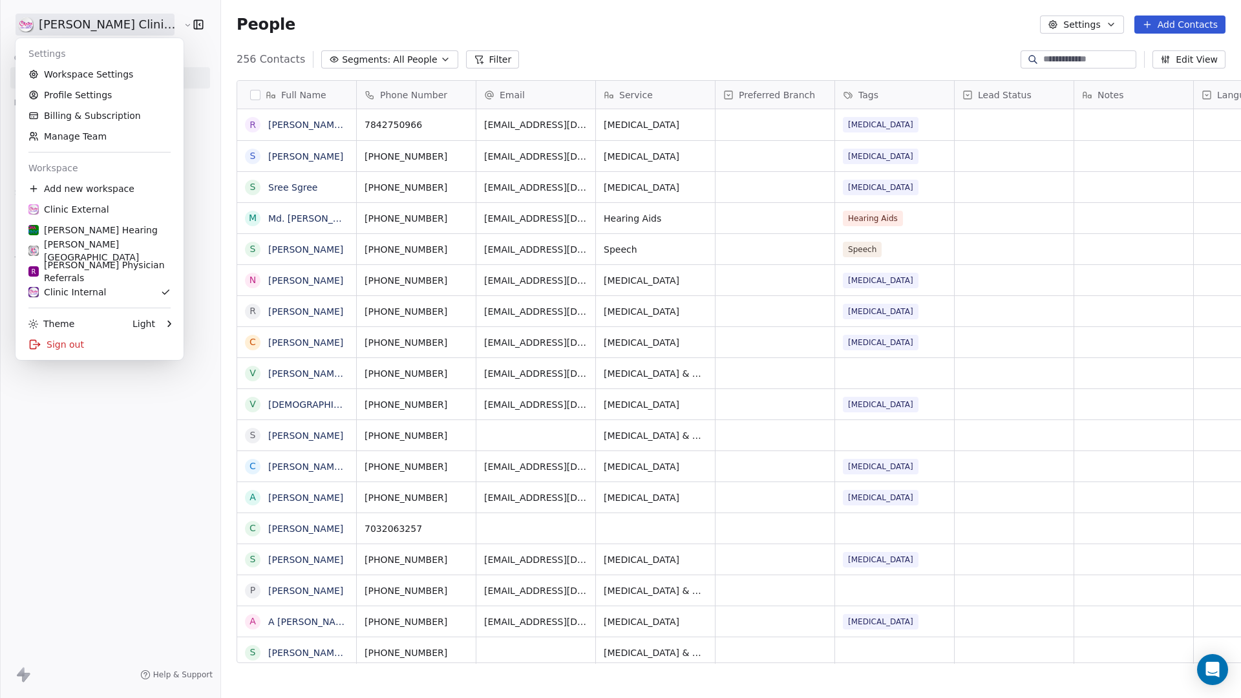
click at [99, 27] on html "[PERSON_NAME] Clinic Internal Contacts People Marketing Workflows Campaigns Met…" at bounding box center [620, 349] width 1241 height 698
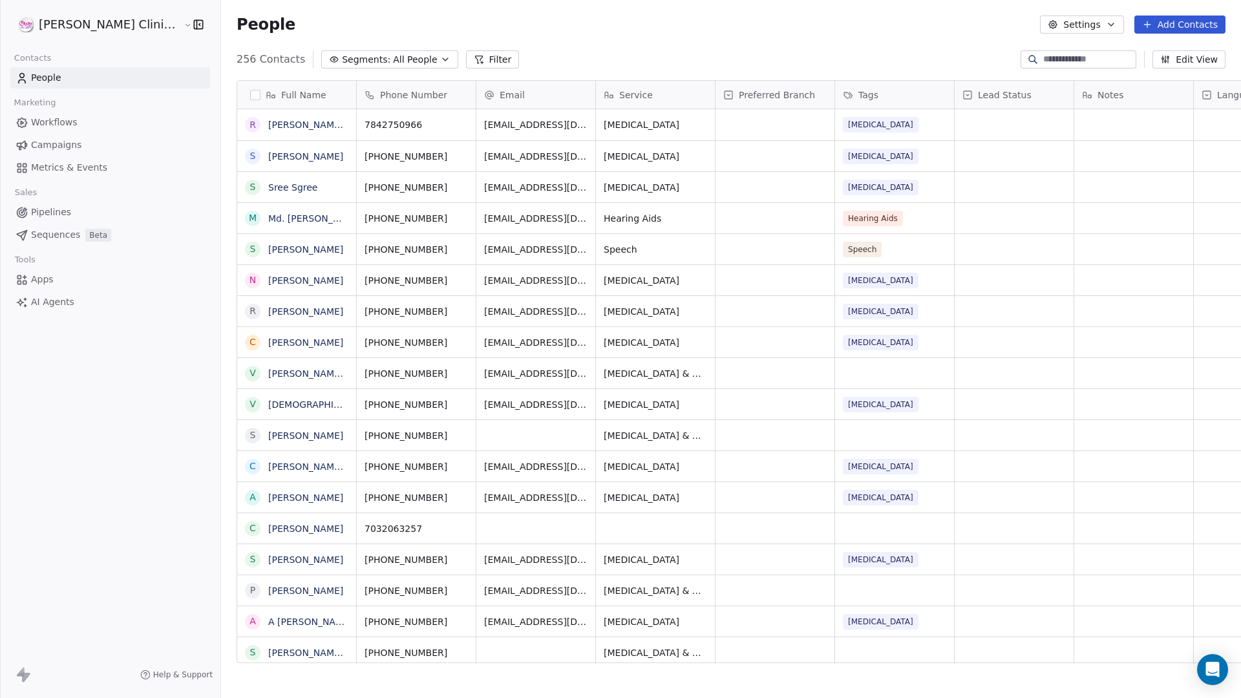
click at [99, 25] on html "[PERSON_NAME] Clinic Internal Contacts People Marketing Workflows Campaigns Met…" at bounding box center [620, 349] width 1241 height 698
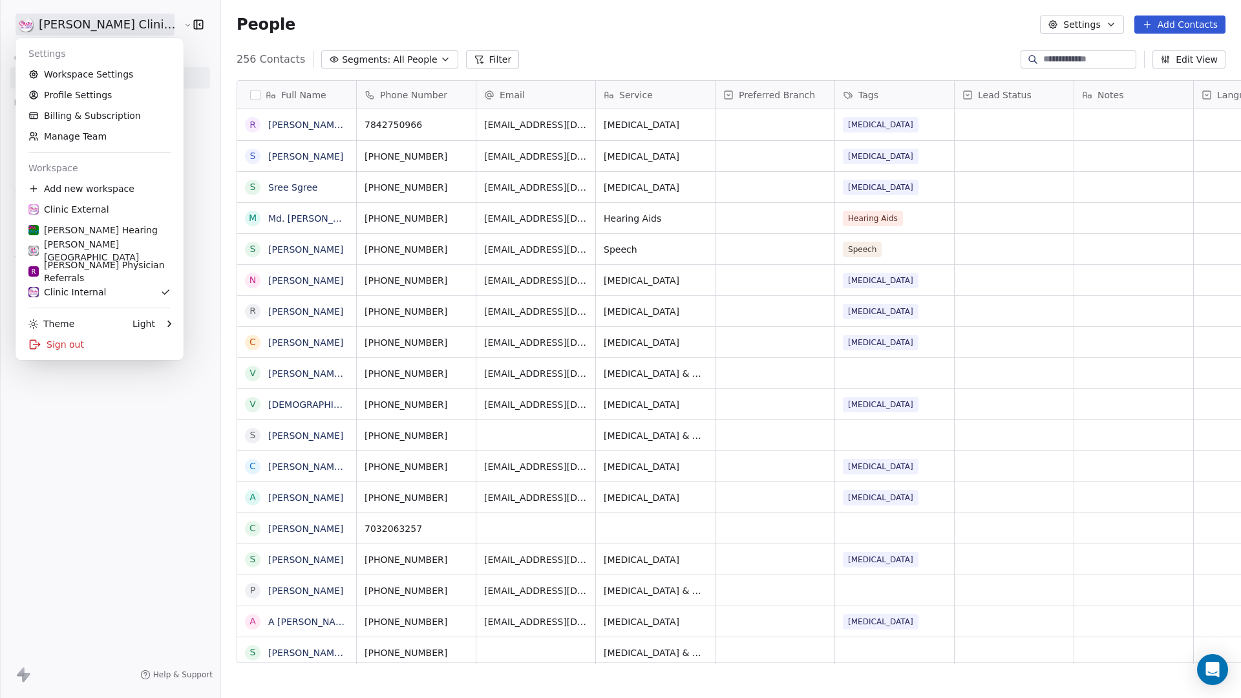
click at [99, 25] on html "[PERSON_NAME] Clinic Internal Contacts People Marketing Workflows Campaigns Met…" at bounding box center [620, 349] width 1241 height 698
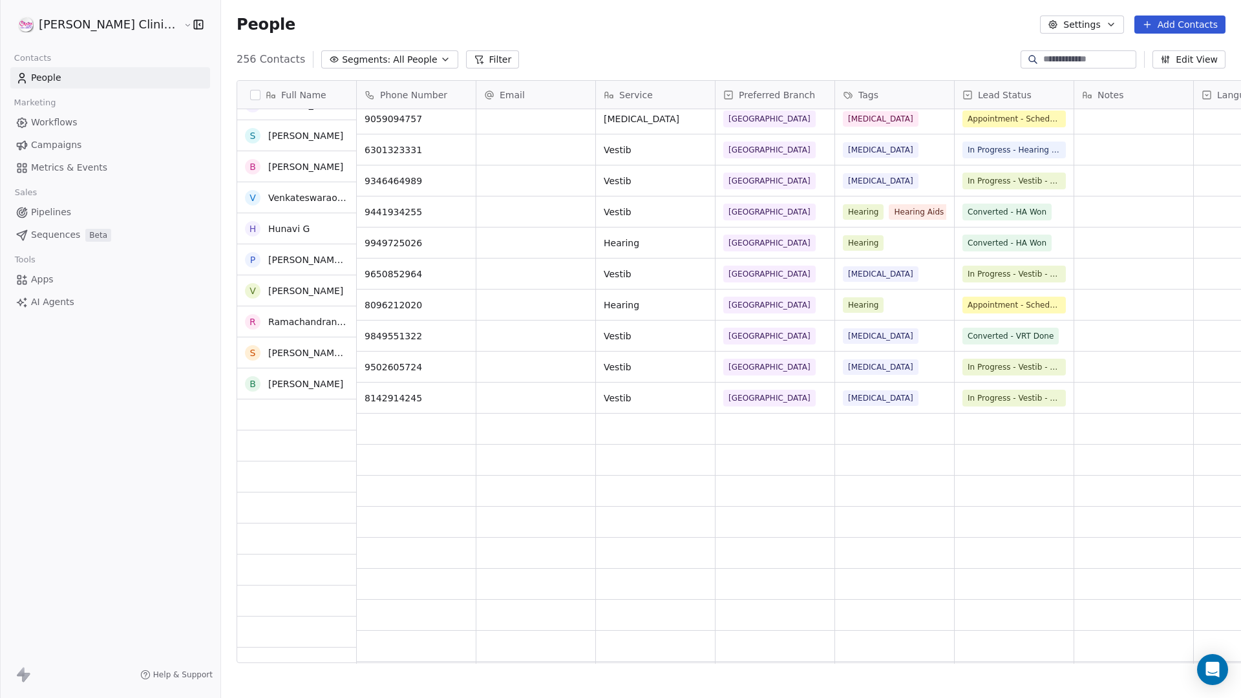
scroll to position [4393, 0]
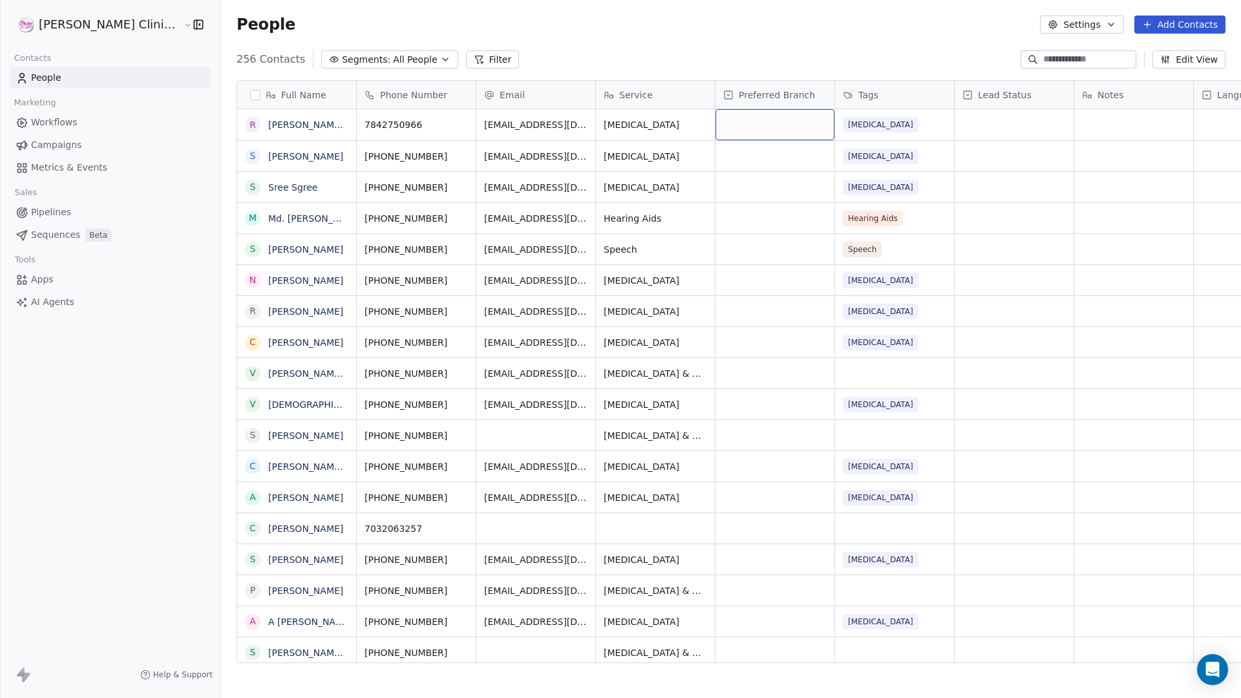
click at [728, 50] on div "256 Contacts Segments: All People Filter Edit View" at bounding box center [731, 59] width 1020 height 21
click at [100, 24] on html "[PERSON_NAME] Clinic Internal Contacts People Marketing Workflows Campaigns Met…" at bounding box center [620, 349] width 1241 height 698
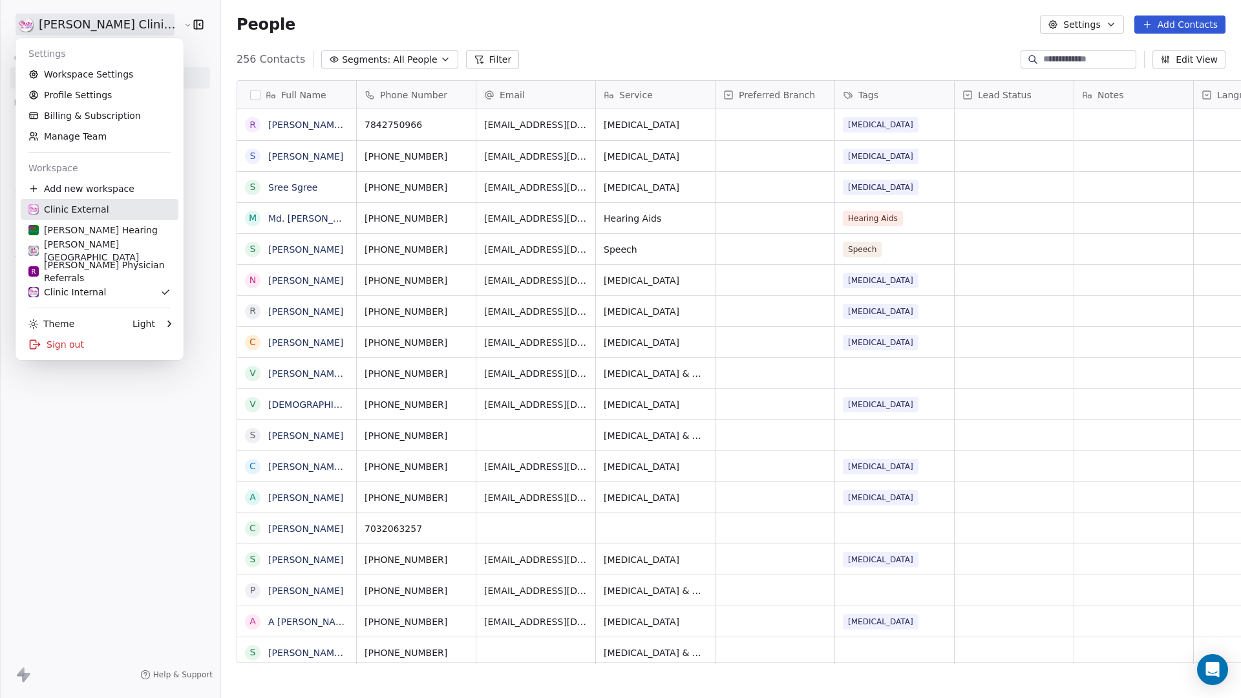
click at [104, 211] on div "Clinic External" at bounding box center [99, 209] width 142 height 13
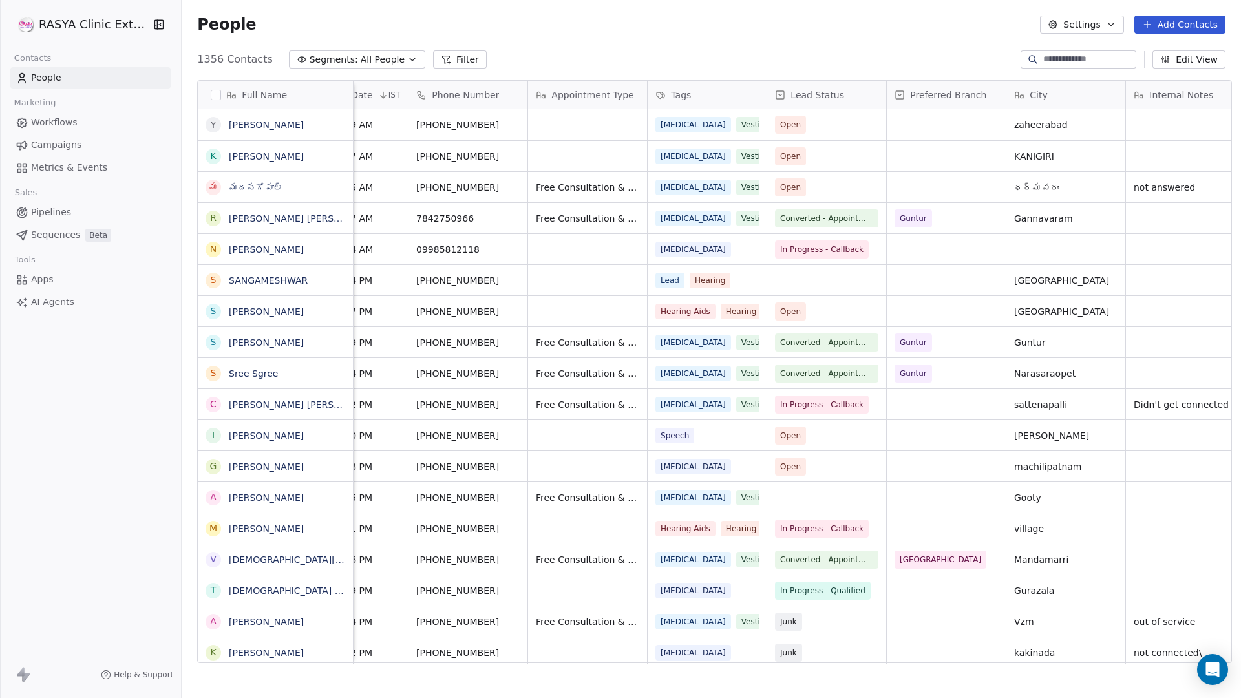
click at [39, 76] on span "People" at bounding box center [46, 78] width 30 height 14
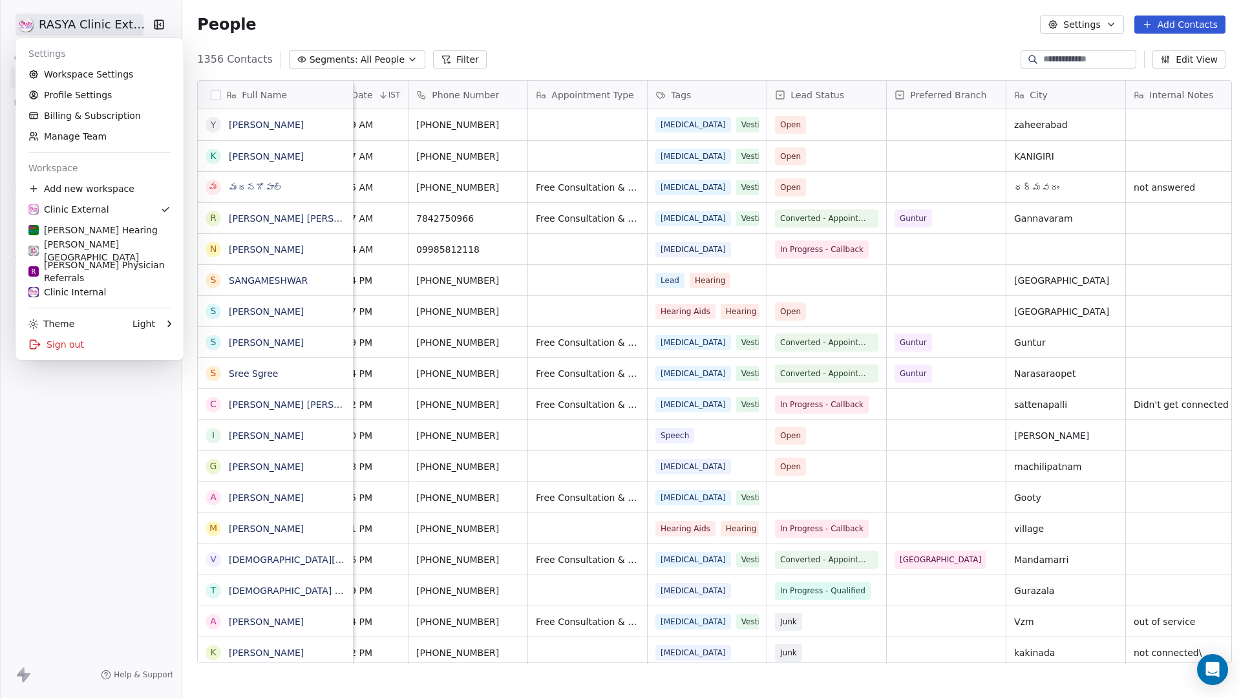
click at [94, 19] on html "[PERSON_NAME] Clinic External Contacts People Marketing Workflows Campaigns Met…" at bounding box center [620, 349] width 1241 height 698
click at [86, 292] on div "Clinic Internal" at bounding box center [67, 292] width 78 height 13
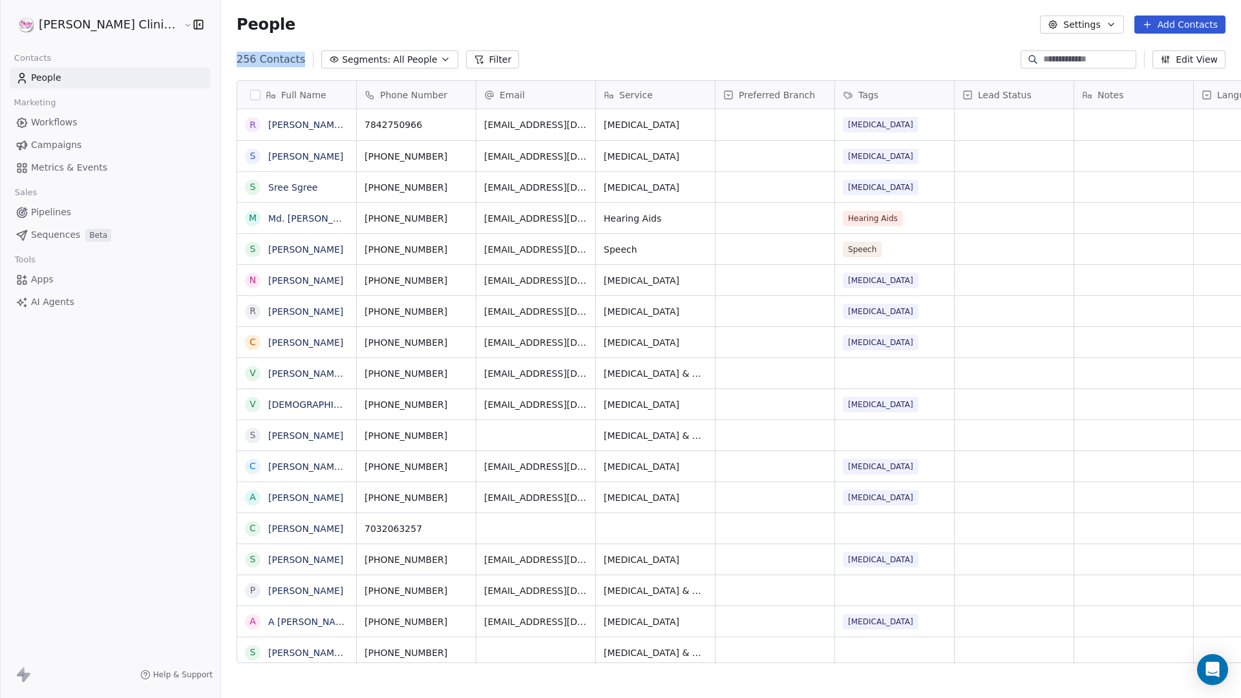
drag, startPoint x: 192, startPoint y: 58, endPoint x: 257, endPoint y: 65, distance: 65.6
click at [257, 65] on div "256 Contacts Segments: All People Filter" at bounding box center [378, 59] width 283 height 18
click at [558, 58] on div "256 Contacts Segments: All People Filter Edit View" at bounding box center [731, 59] width 1020 height 21
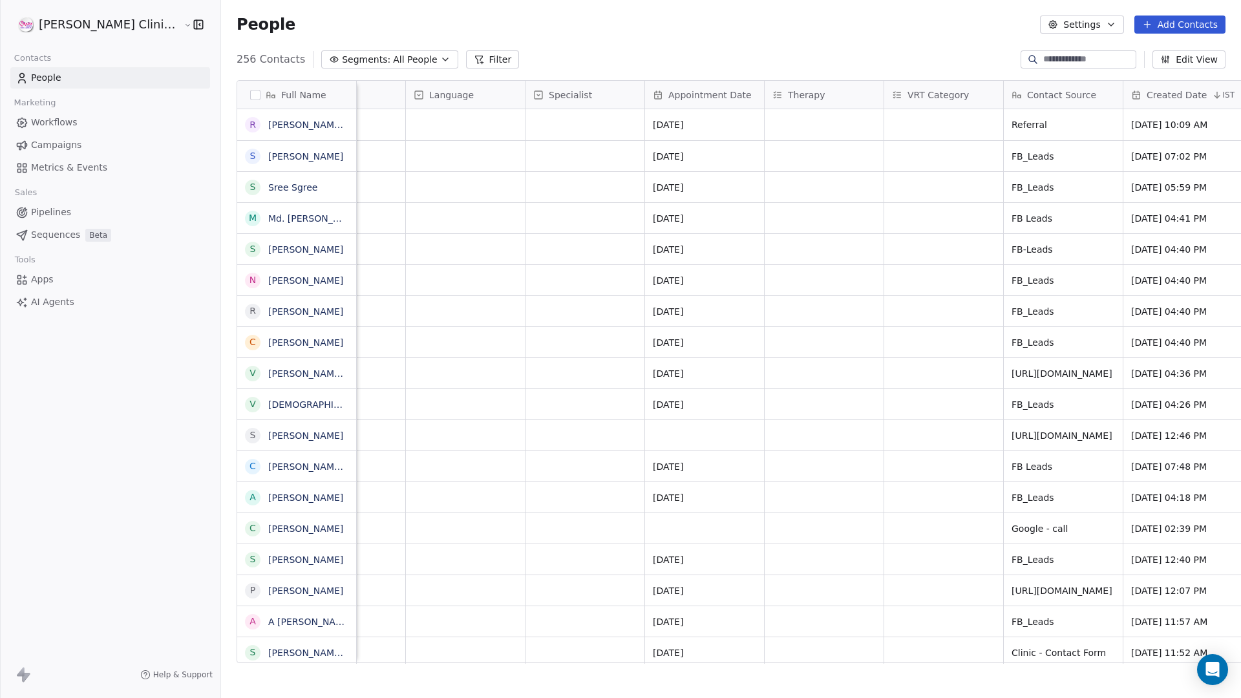
scroll to position [0, 664]
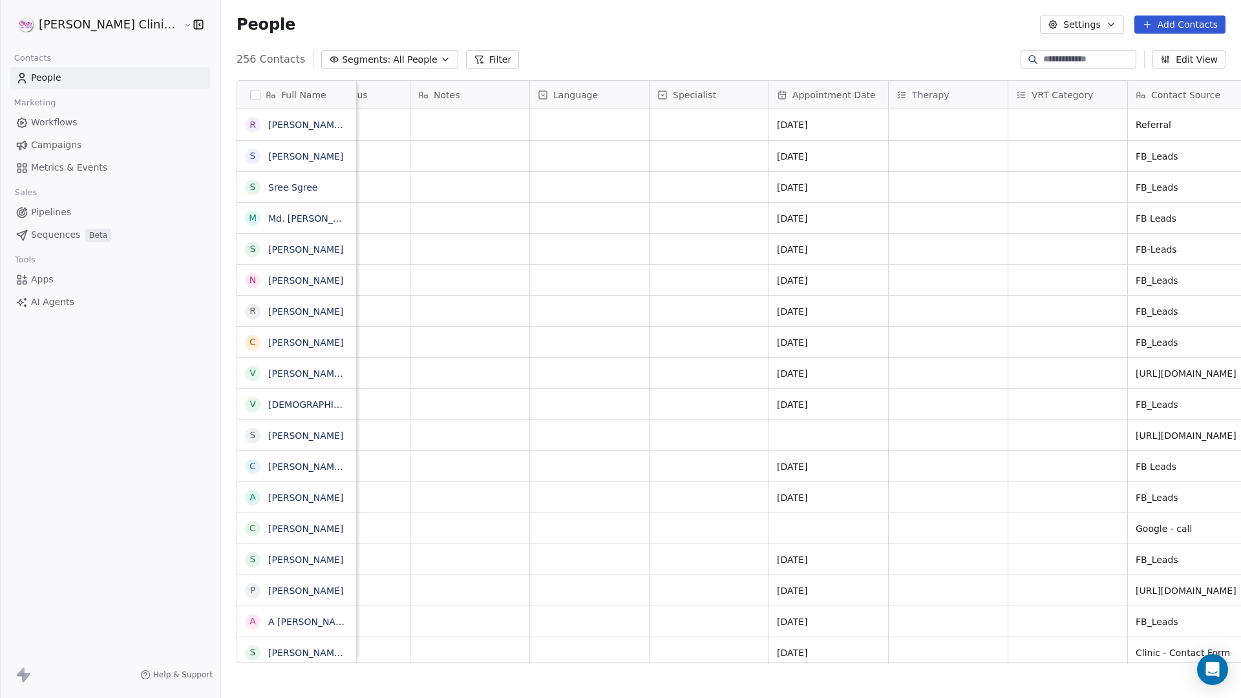
click at [964, 58] on button "Edit View" at bounding box center [1189, 59] width 73 height 18
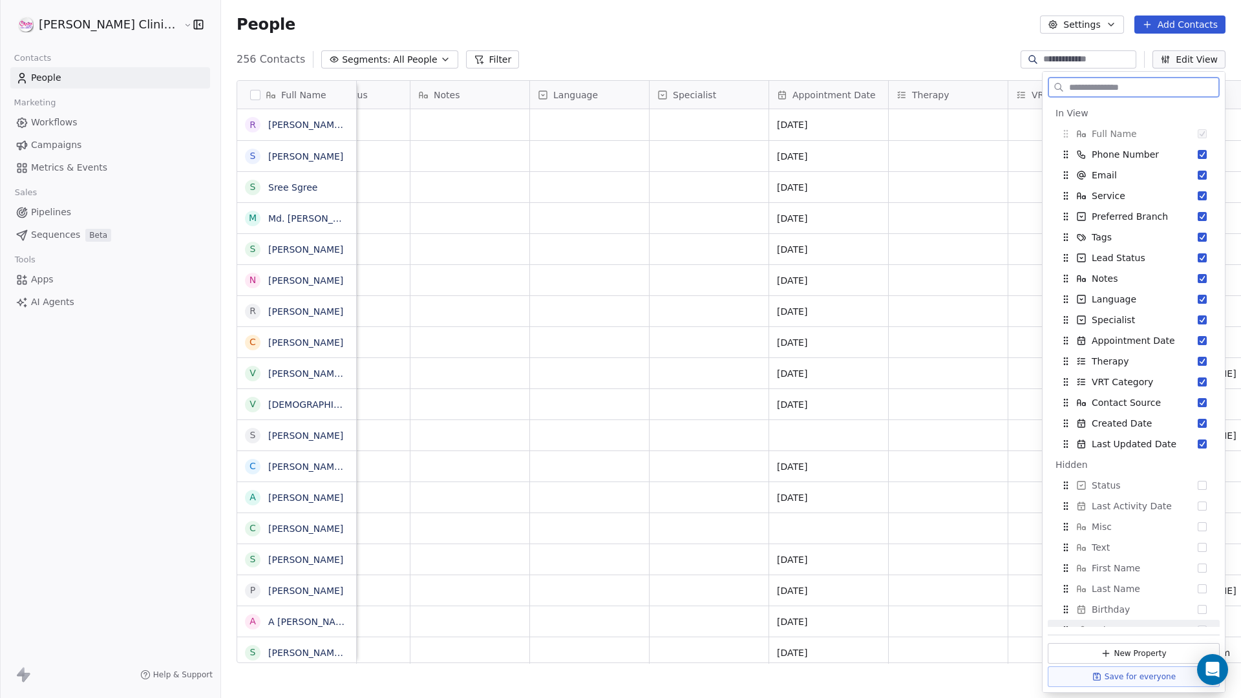
click at [964, 599] on button "Save for everyone" at bounding box center [1134, 677] width 172 height 21
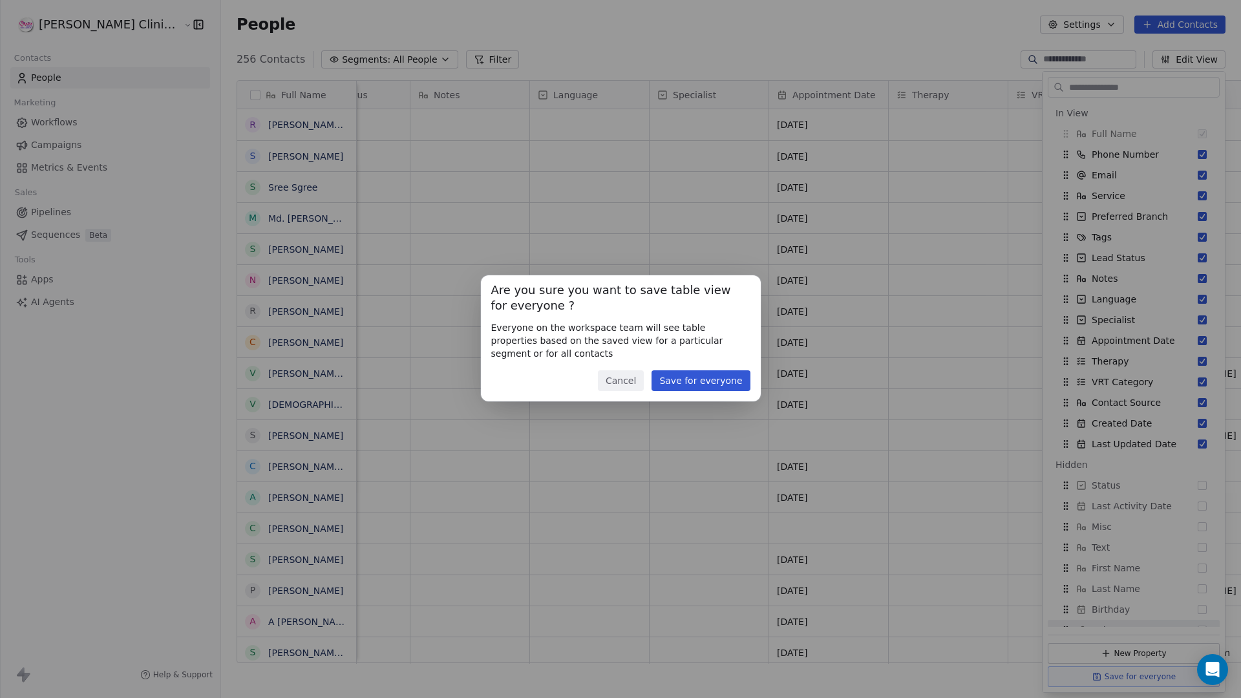
click at [720, 385] on button "Save for everyone" at bounding box center [701, 380] width 98 height 21
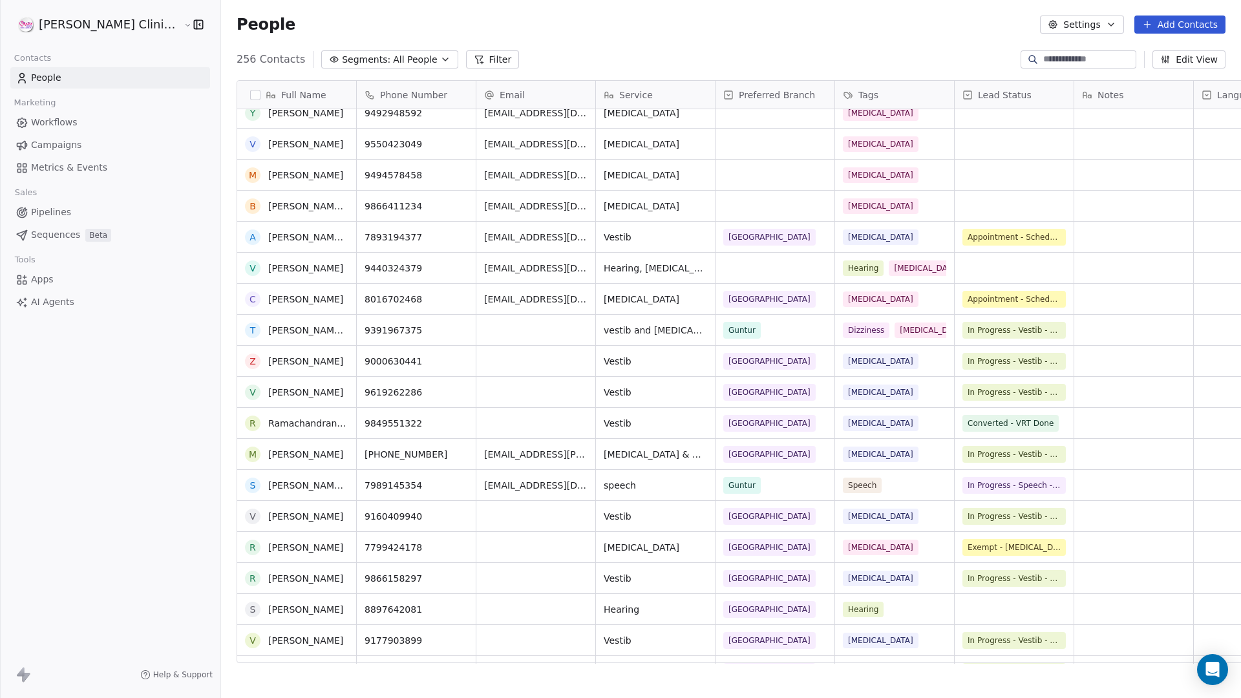
scroll to position [2978, 0]
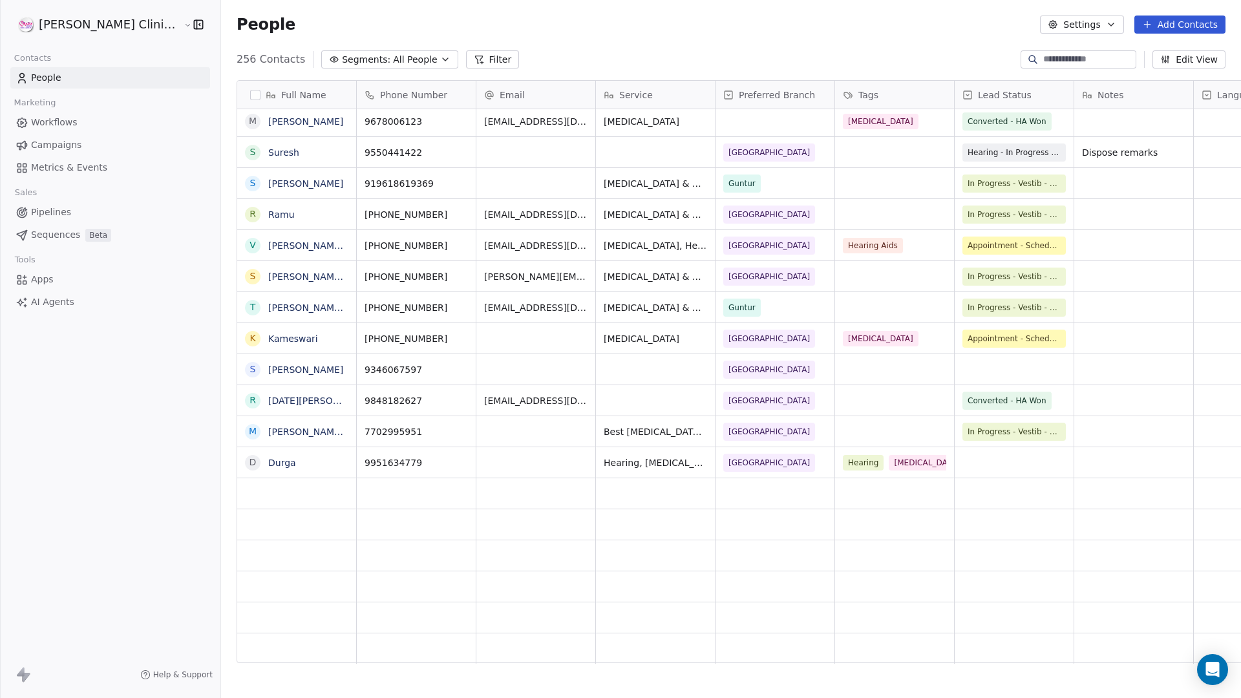
click at [221, 348] on div "Full Name D [PERSON_NAME] [PERSON_NAME] Yakkata A [PERSON_NAME] D [PERSON_NAME]…" at bounding box center [731, 377] width 1020 height 614
